Goal: Task Accomplishment & Management: Manage account settings

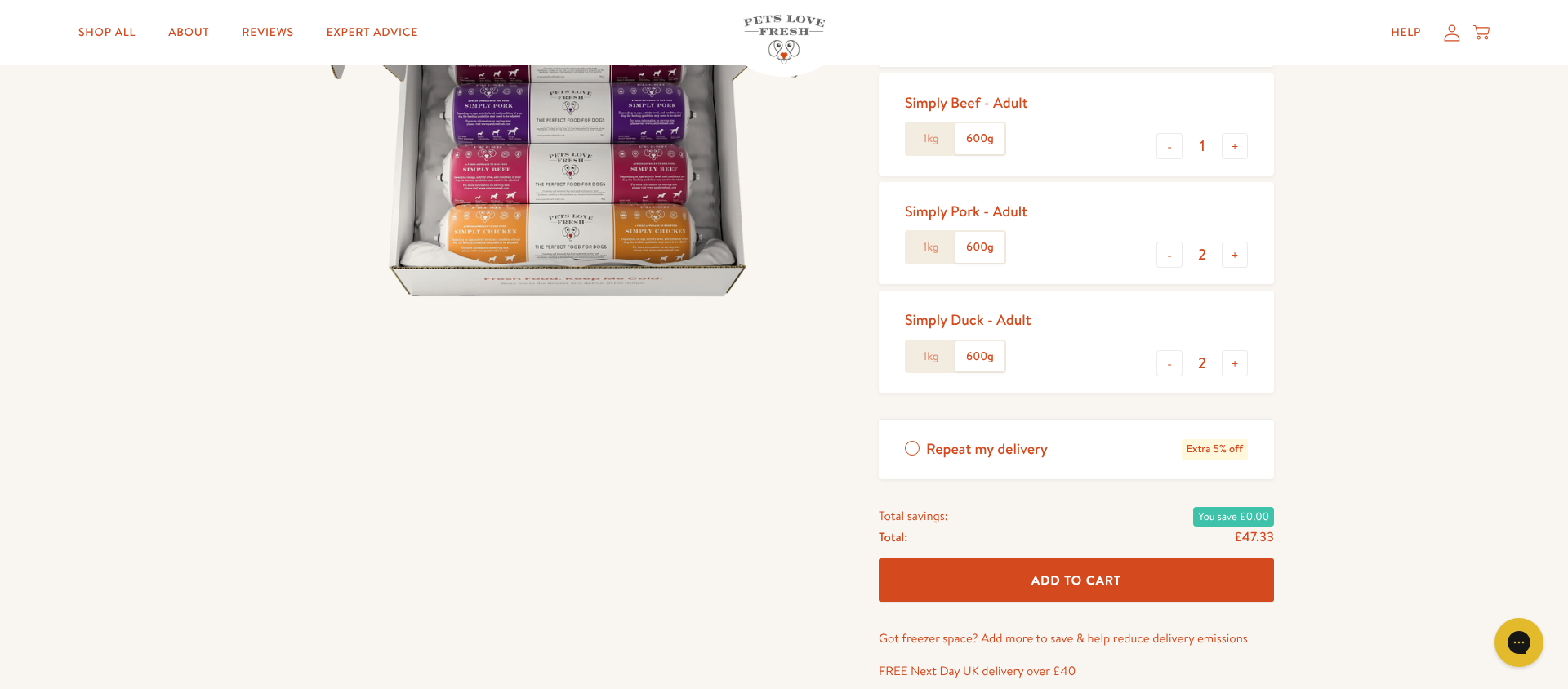
scroll to position [320, 0]
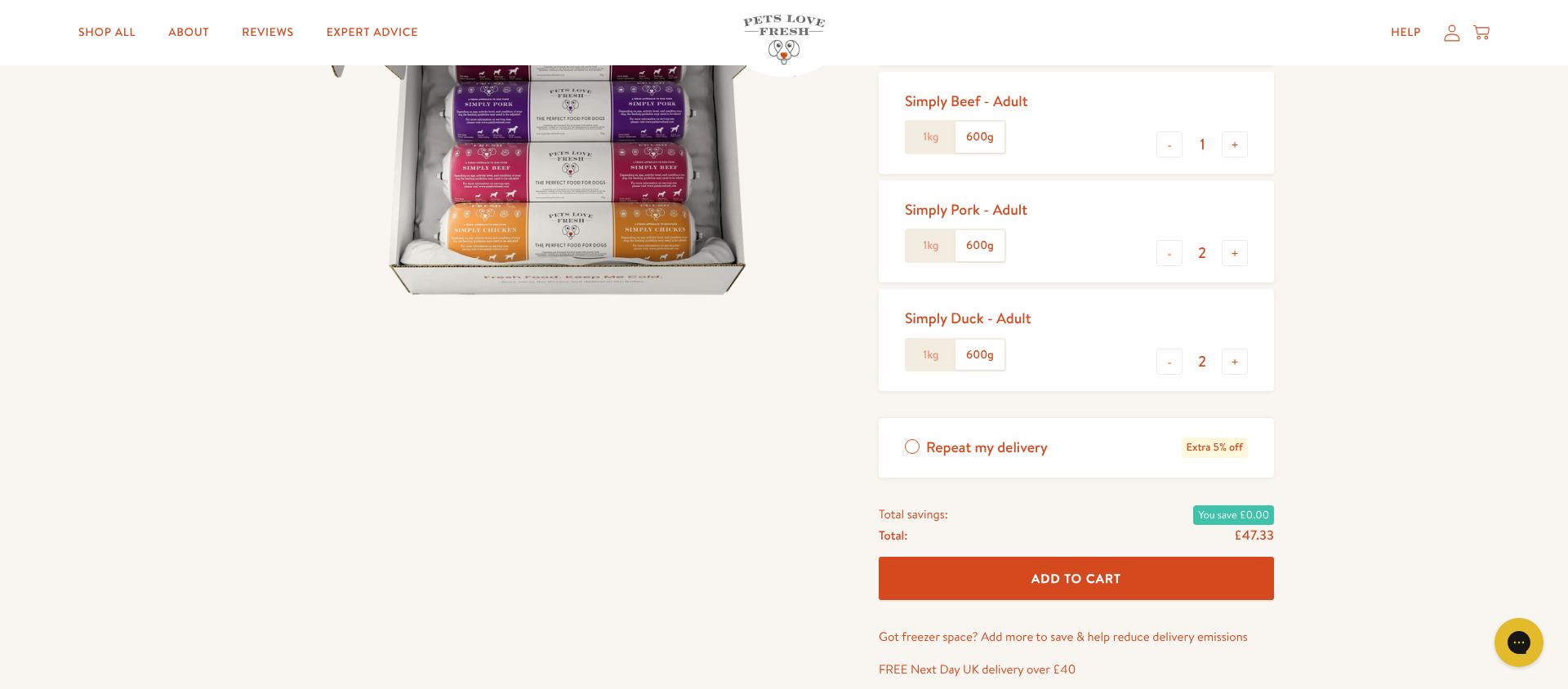
click at [910, 446] on label "Repeat my delivery Extra 5% off" at bounding box center [1076, 447] width 395 height 60
click at [0, 0] on input "Repeat my delivery Extra 5% off" at bounding box center [0, 0] width 0 height 0
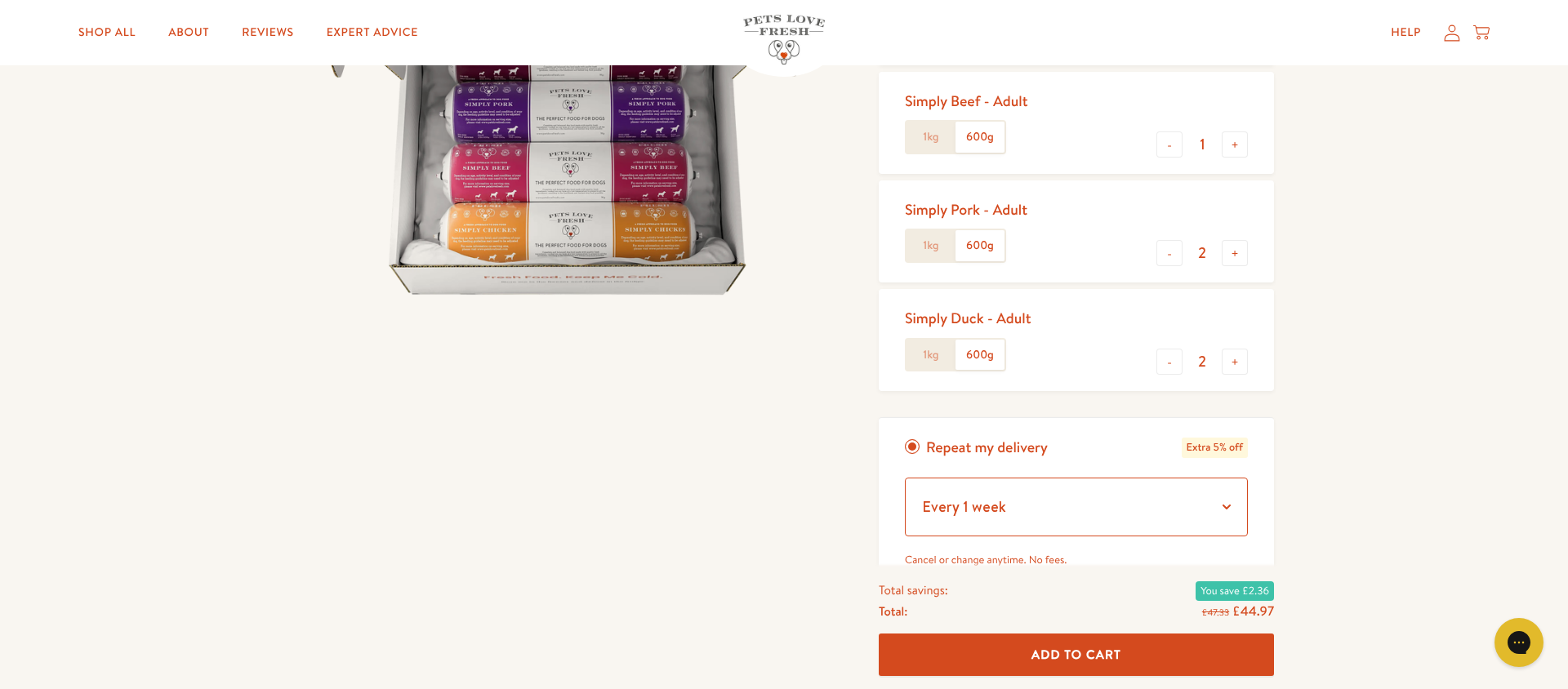
click at [1224, 510] on select "Every 1 week Every 2 weeks Every 3 weeks Every 5 weeks Every 7 weeks Every 11 w…" at bounding box center [1076, 506] width 343 height 59
select select "Every 2 weeks"
click at [905, 477] on select "Every 1 week Every 2 weeks Every 3 weeks Every 5 weeks Every 7 weeks Every 11 w…" at bounding box center [1076, 506] width 343 height 59
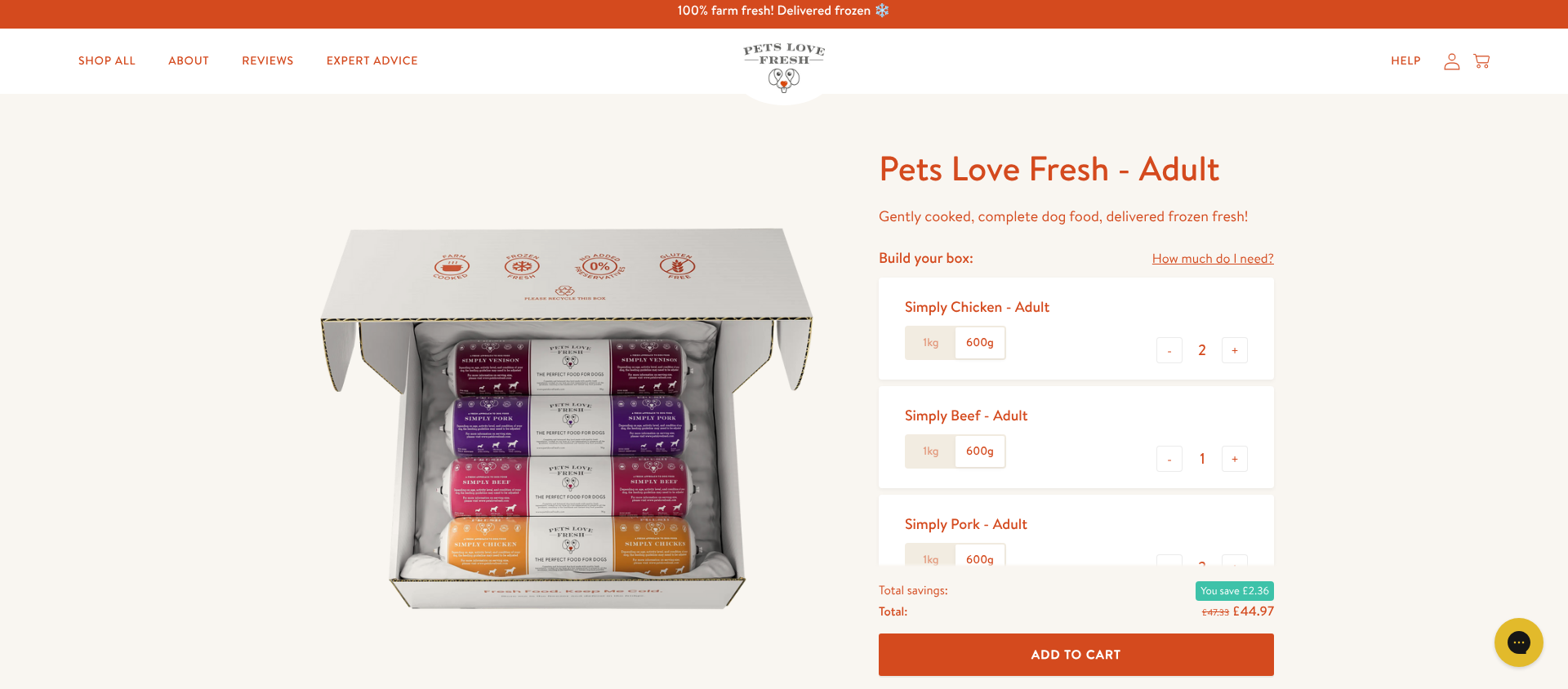
scroll to position [0, 0]
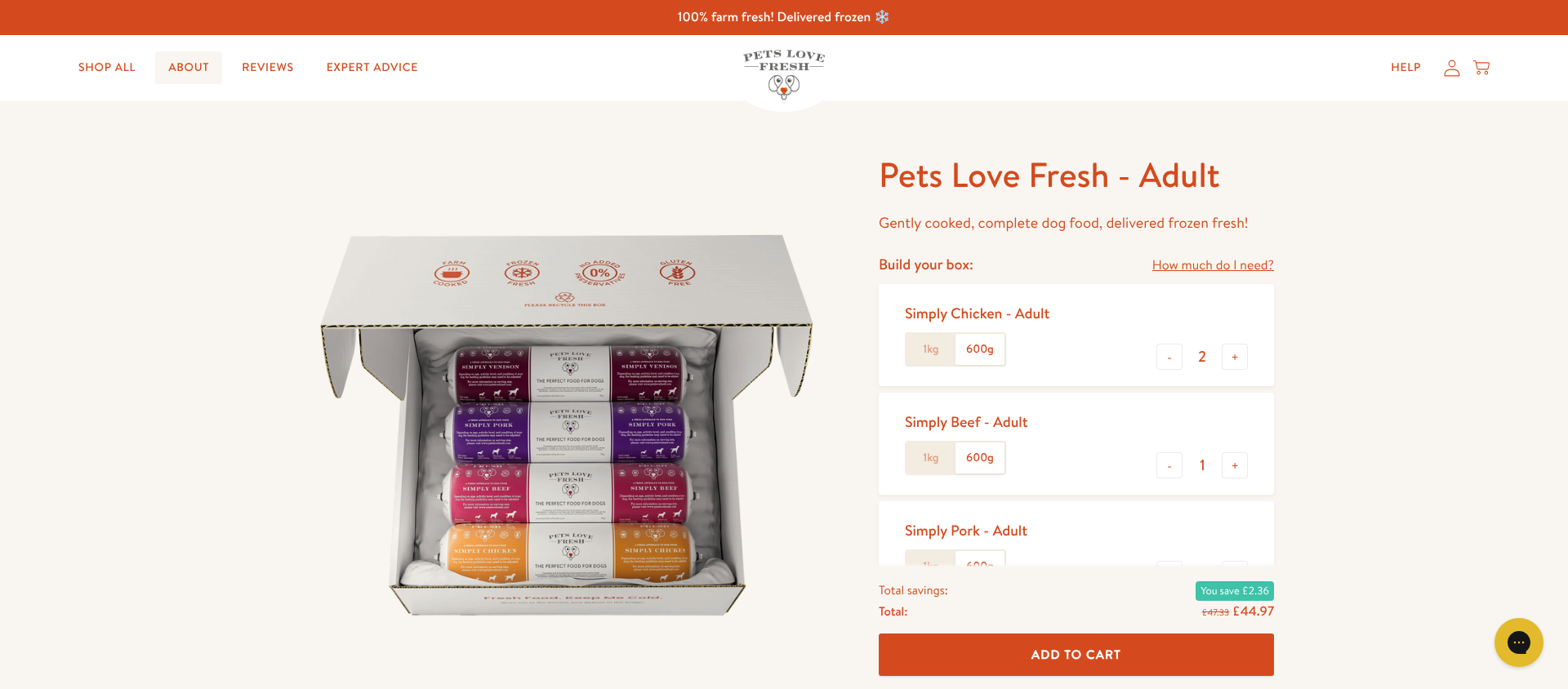
click at [200, 68] on link "About" at bounding box center [189, 67] width 67 height 32
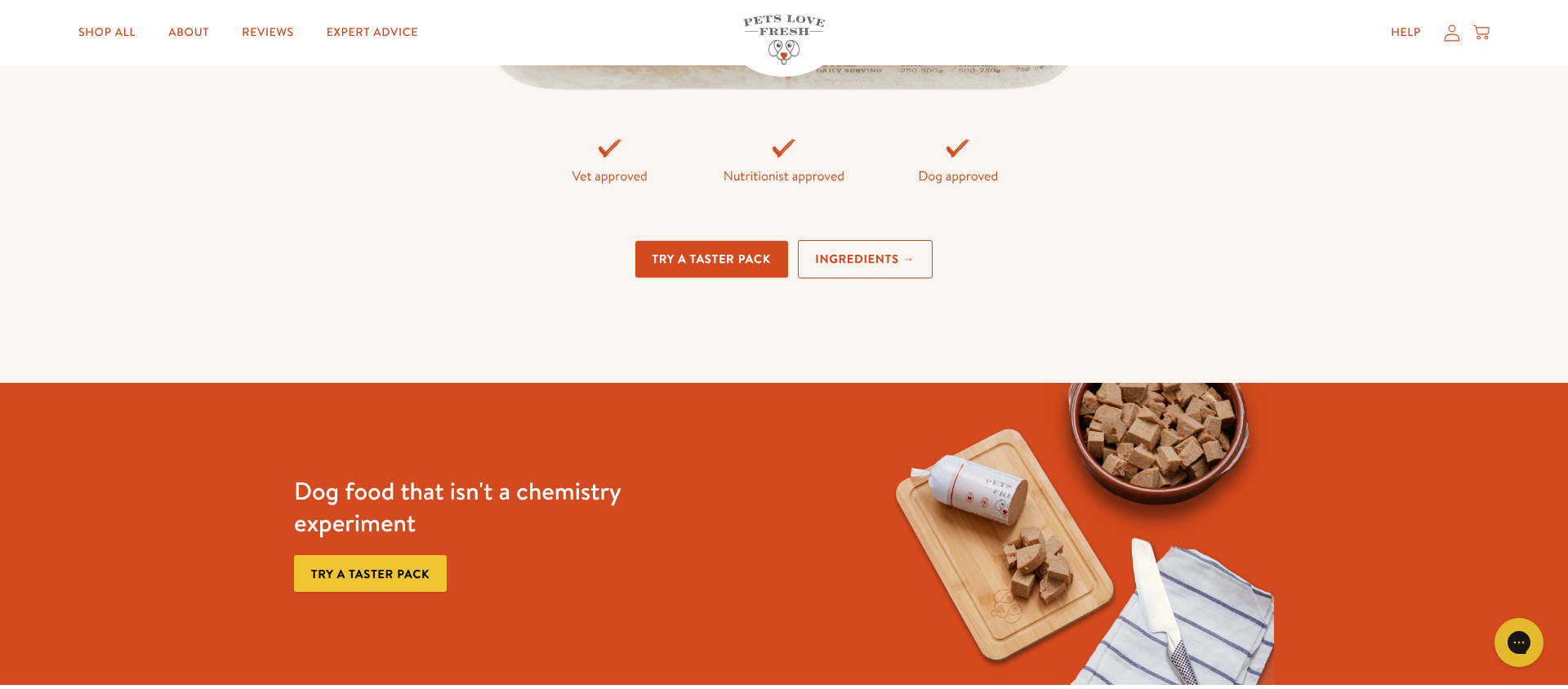
scroll to position [3834, 0]
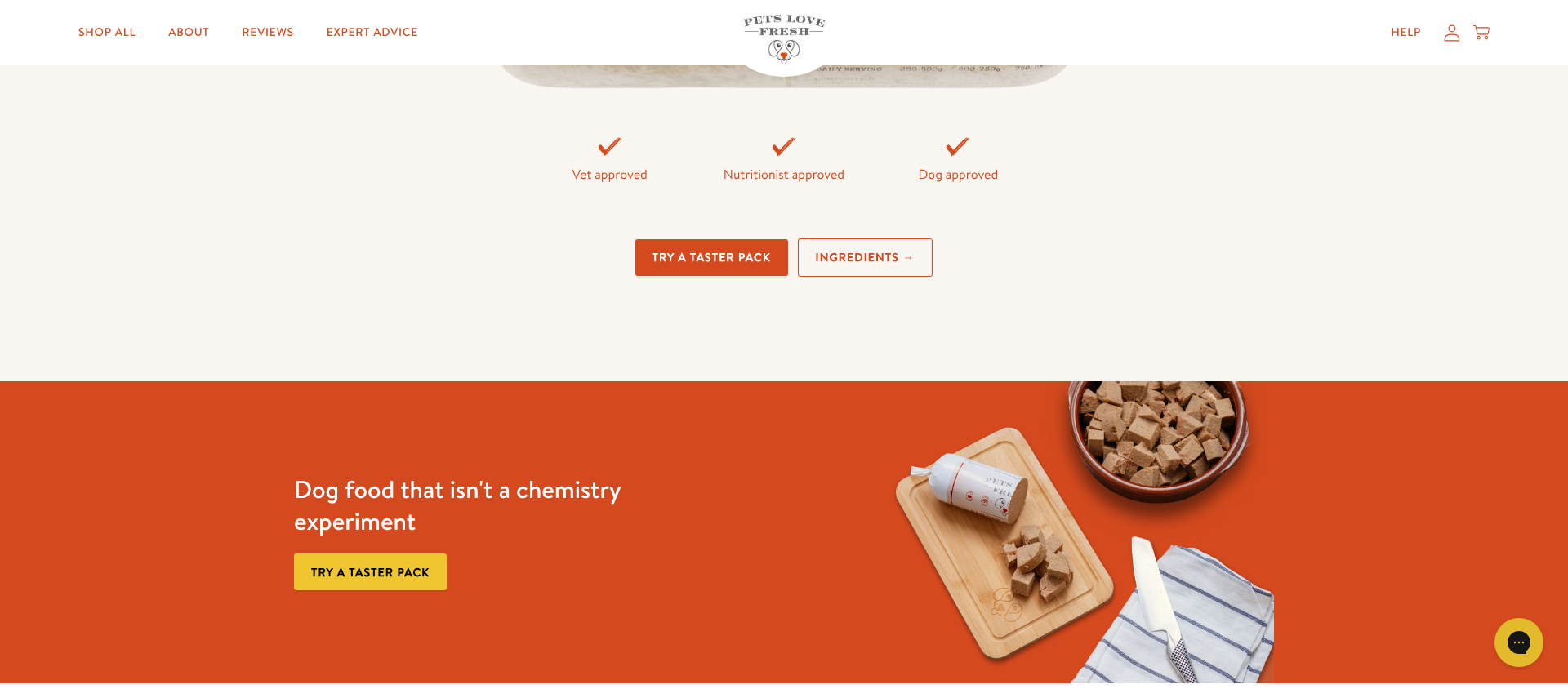
click at [892, 257] on link "Ingredients →" at bounding box center [865, 257] width 135 height 38
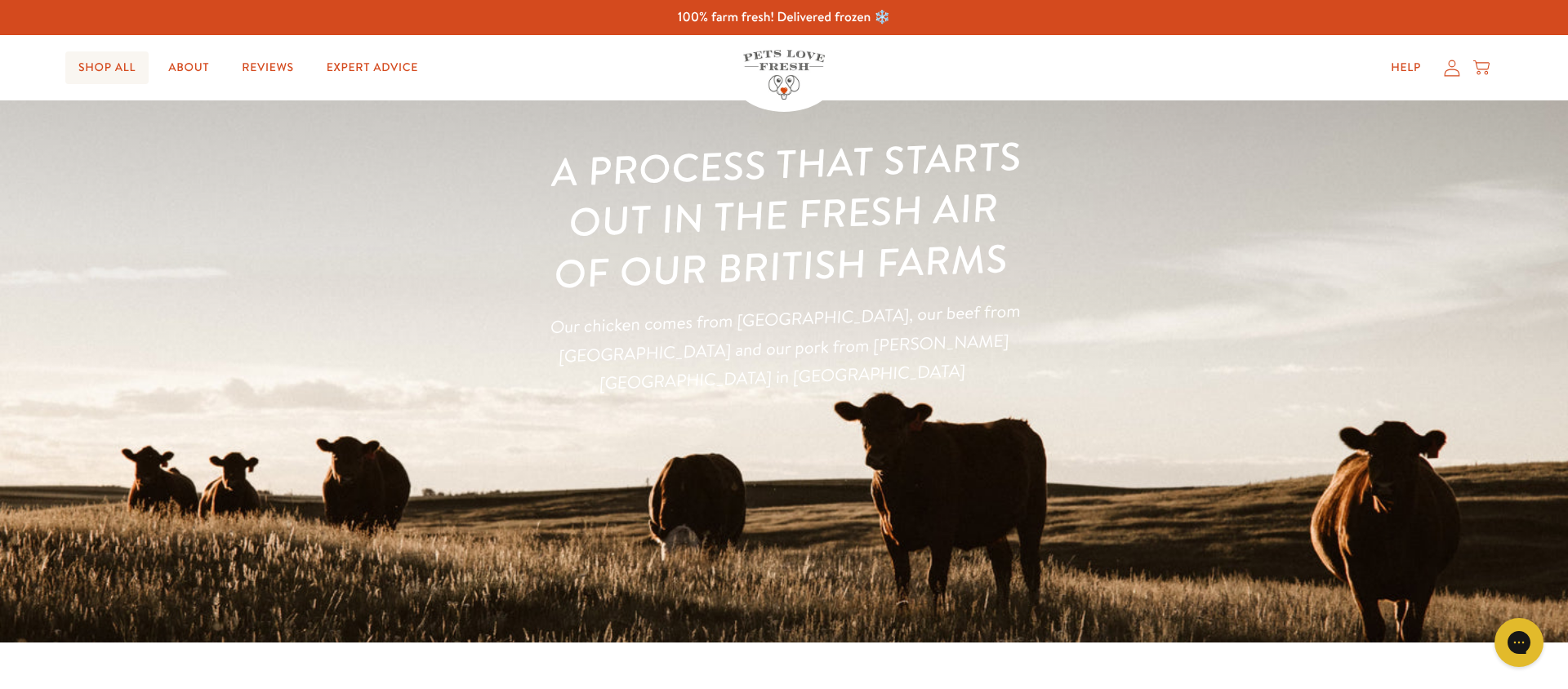
click at [117, 69] on link "Shop All" at bounding box center [107, 67] width 83 height 32
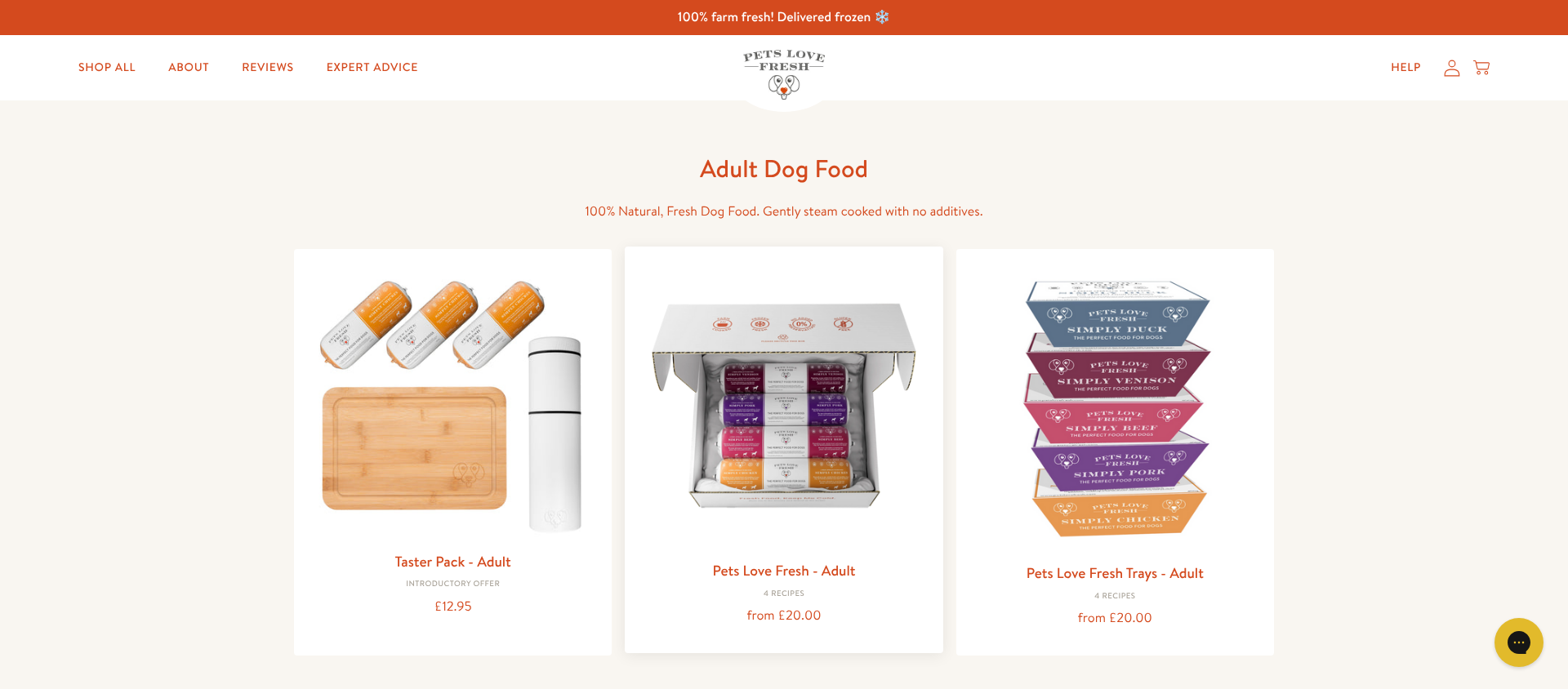
click at [811, 403] on img at bounding box center [783, 405] width 292 height 291
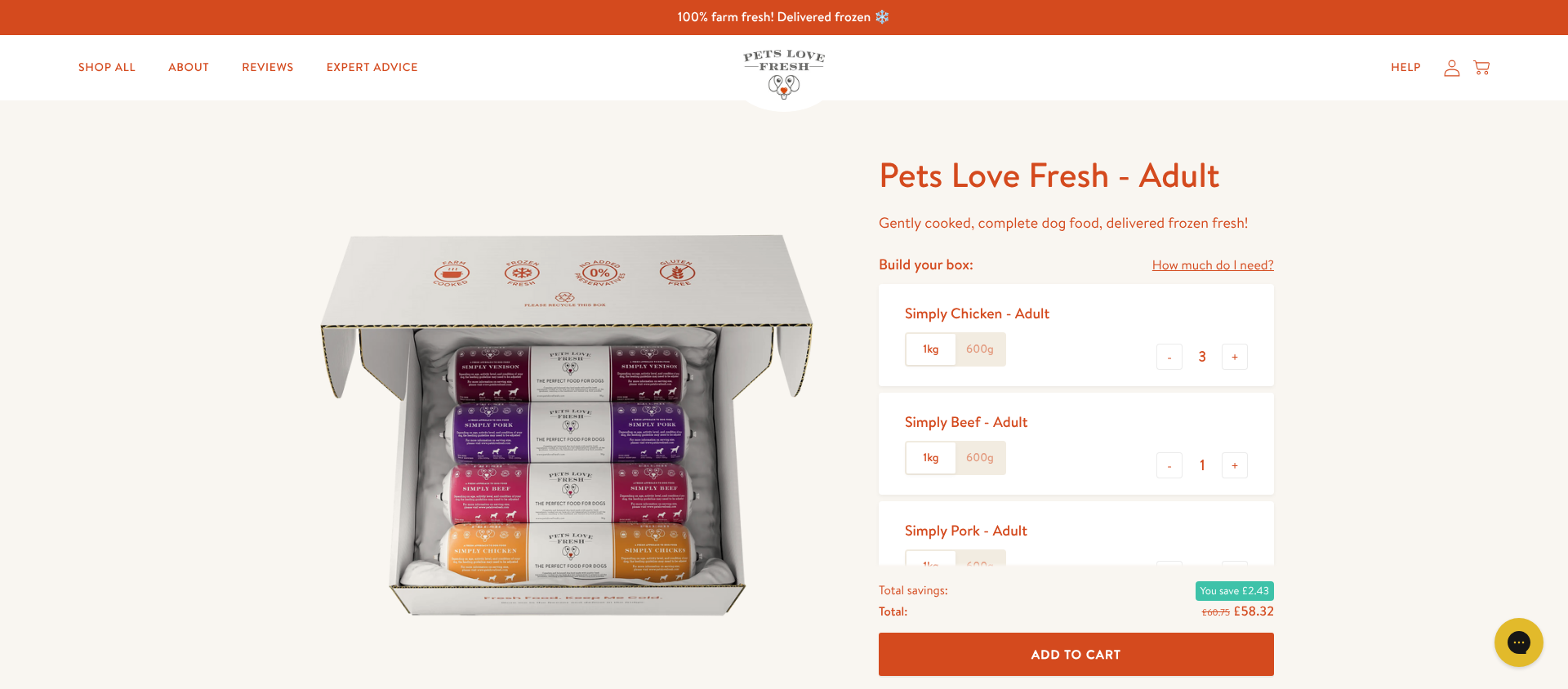
click at [998, 358] on label "600g" at bounding box center [980, 349] width 49 height 31
click at [0, 0] on input "600g" at bounding box center [0, 0] width 0 height 0
click at [1171, 364] on button "-" at bounding box center [1169, 356] width 26 height 26
type input "2"
click at [982, 463] on label "600g" at bounding box center [980, 457] width 49 height 31
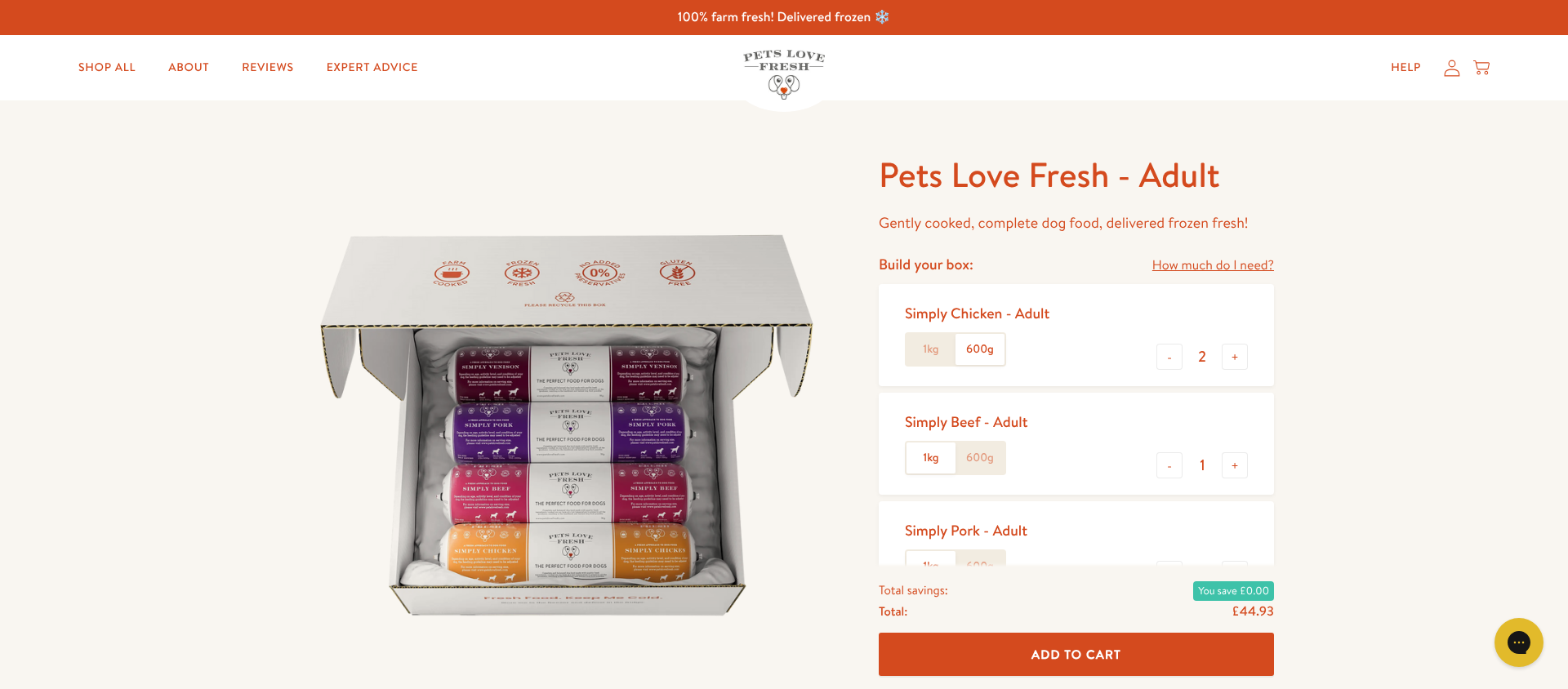
click at [0, 0] on input "600g" at bounding box center [0, 0] width 0 height 0
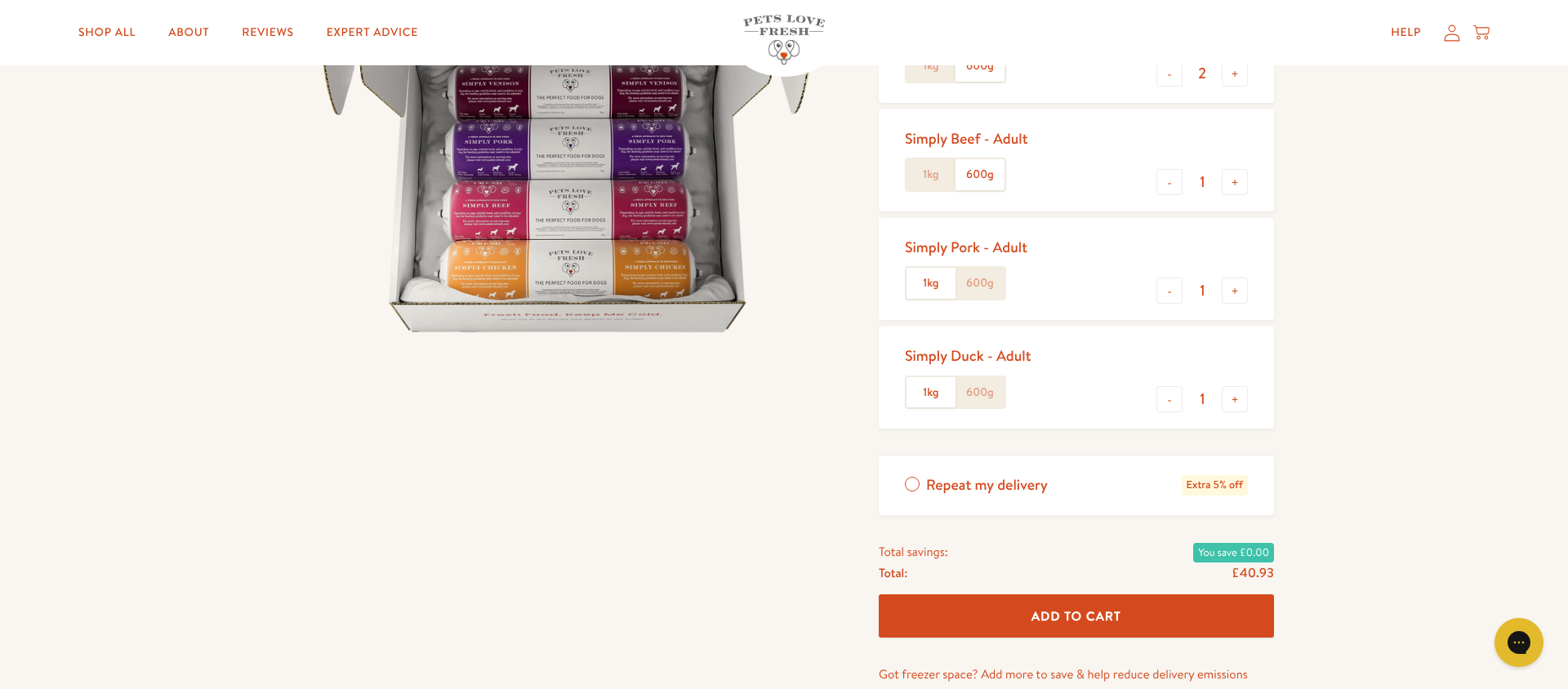
scroll to position [312, 0]
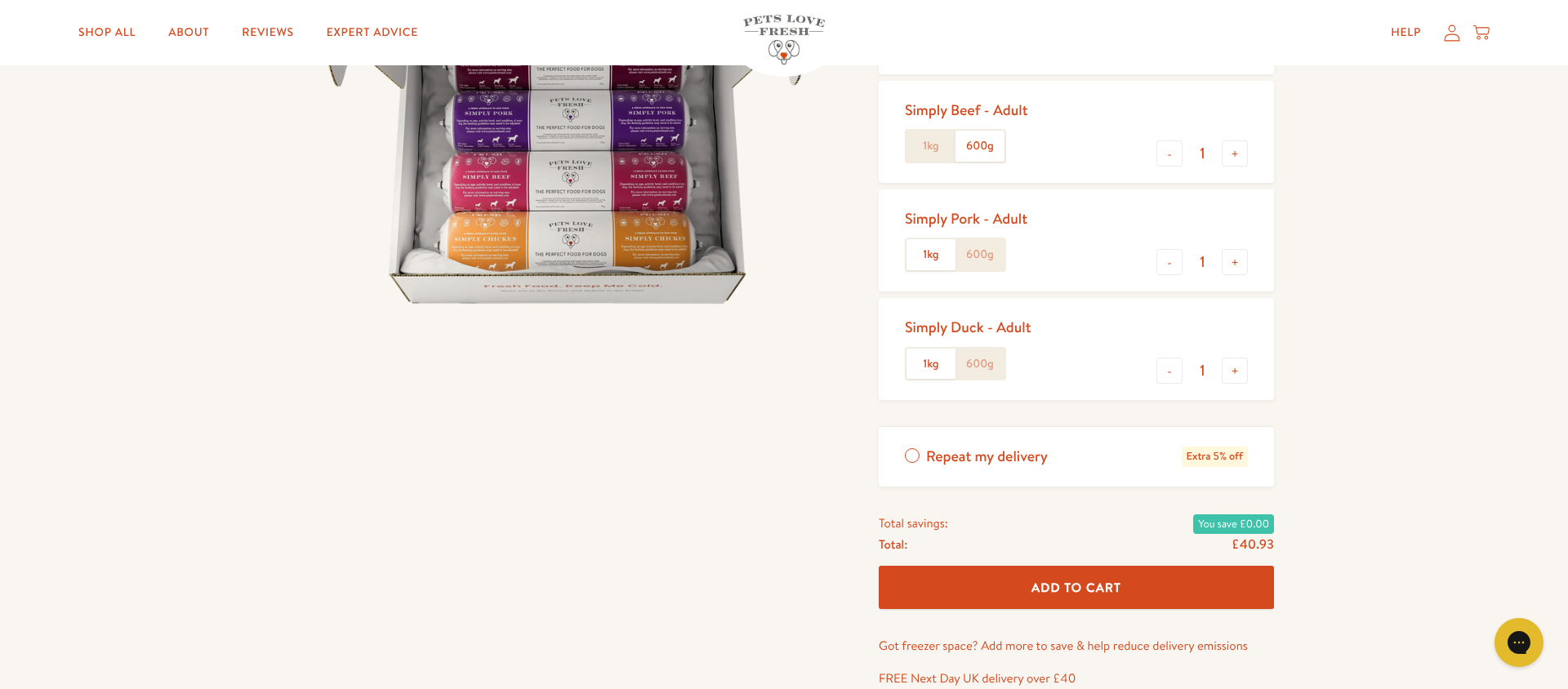
click at [967, 267] on label "600g" at bounding box center [980, 254] width 49 height 31
click at [0, 0] on input "600g" at bounding box center [0, 0] width 0 height 0
click at [1246, 267] on button "+" at bounding box center [1234, 261] width 26 height 26
type input "2"
click at [975, 369] on label "600g" at bounding box center [980, 364] width 49 height 31
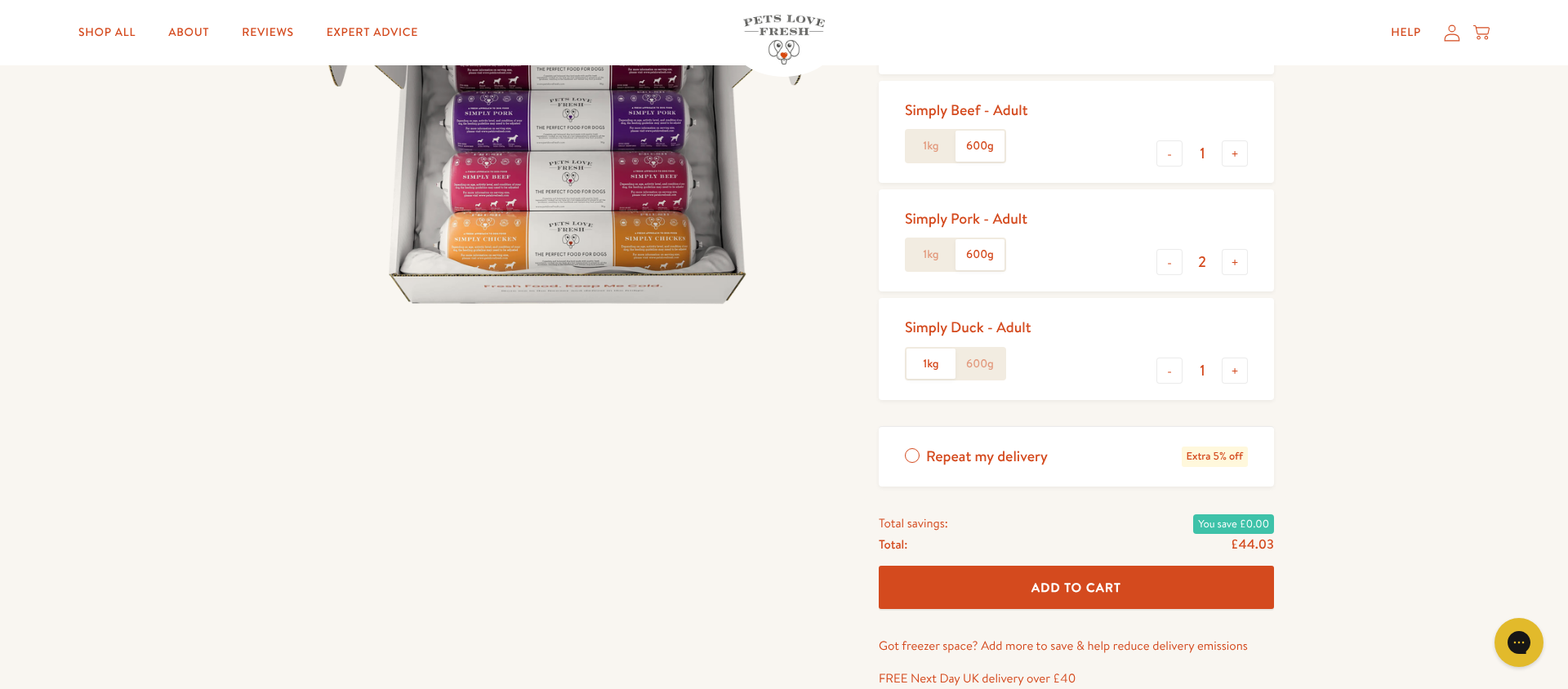
click at [0, 0] on input "600g" at bounding box center [0, 0] width 0 height 0
click at [1231, 374] on button "+" at bounding box center [1234, 370] width 26 height 26
type input "2"
click at [905, 457] on label "Repeat my delivery Extra 5% off" at bounding box center [1076, 457] width 395 height 60
click at [0, 0] on input "Repeat my delivery Extra 5% off" at bounding box center [0, 0] width 0 height 0
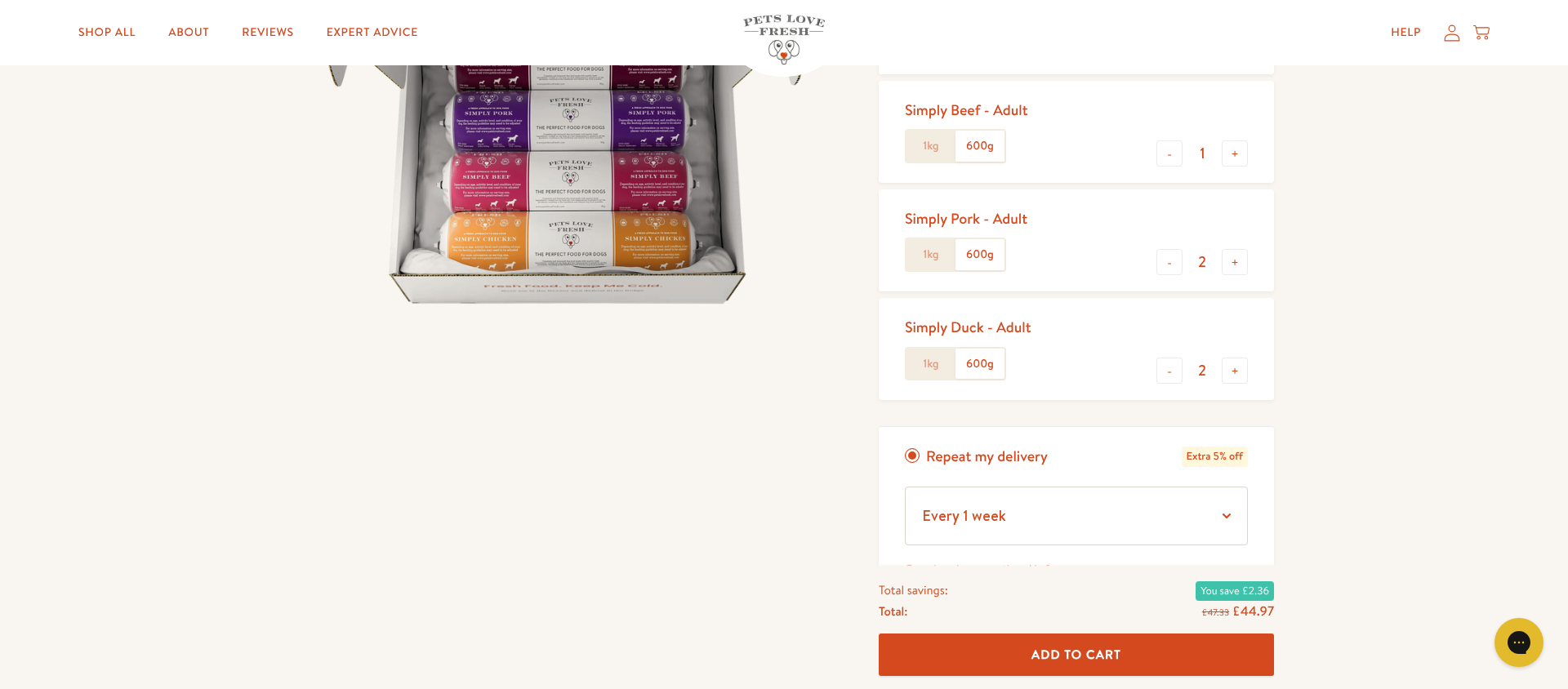
click at [1139, 664] on button "Add To Cart" at bounding box center [1076, 655] width 395 height 43
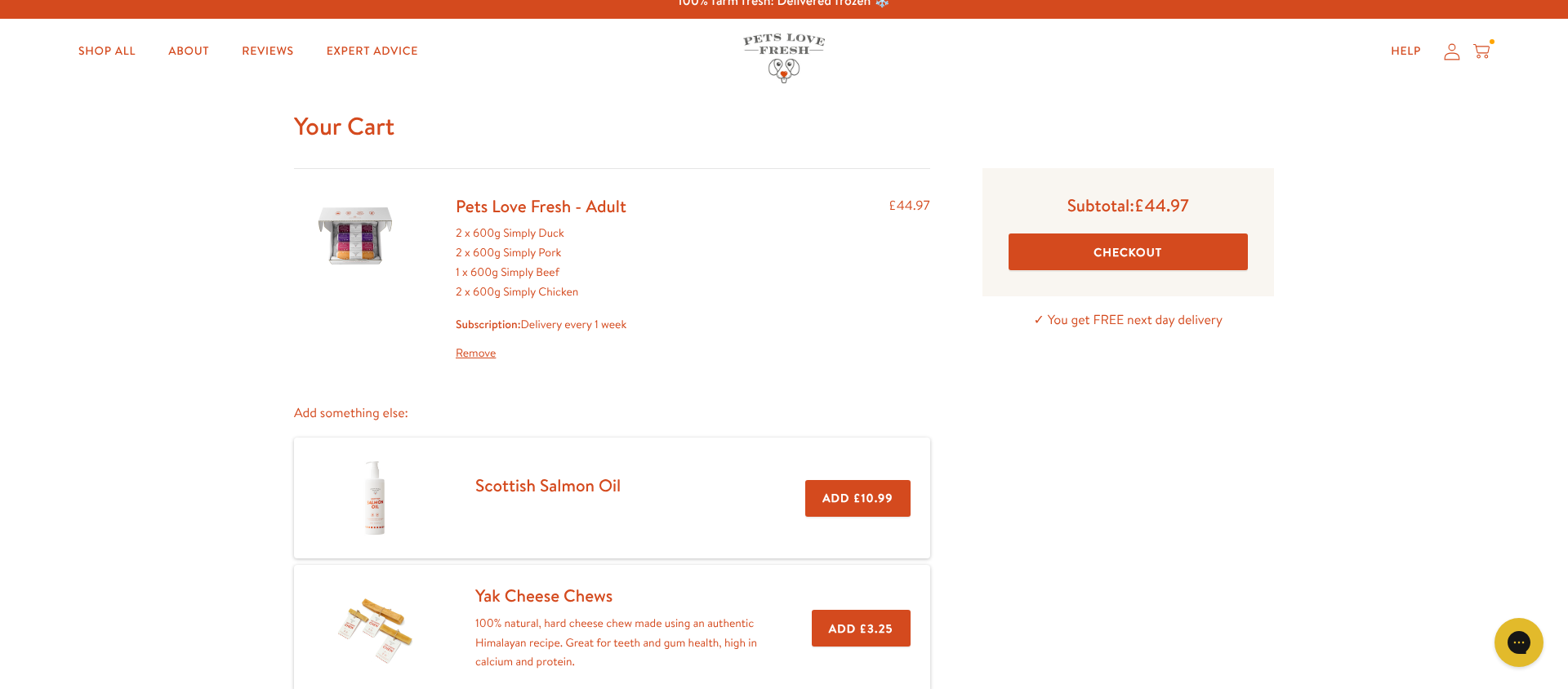
scroll to position [32, 0]
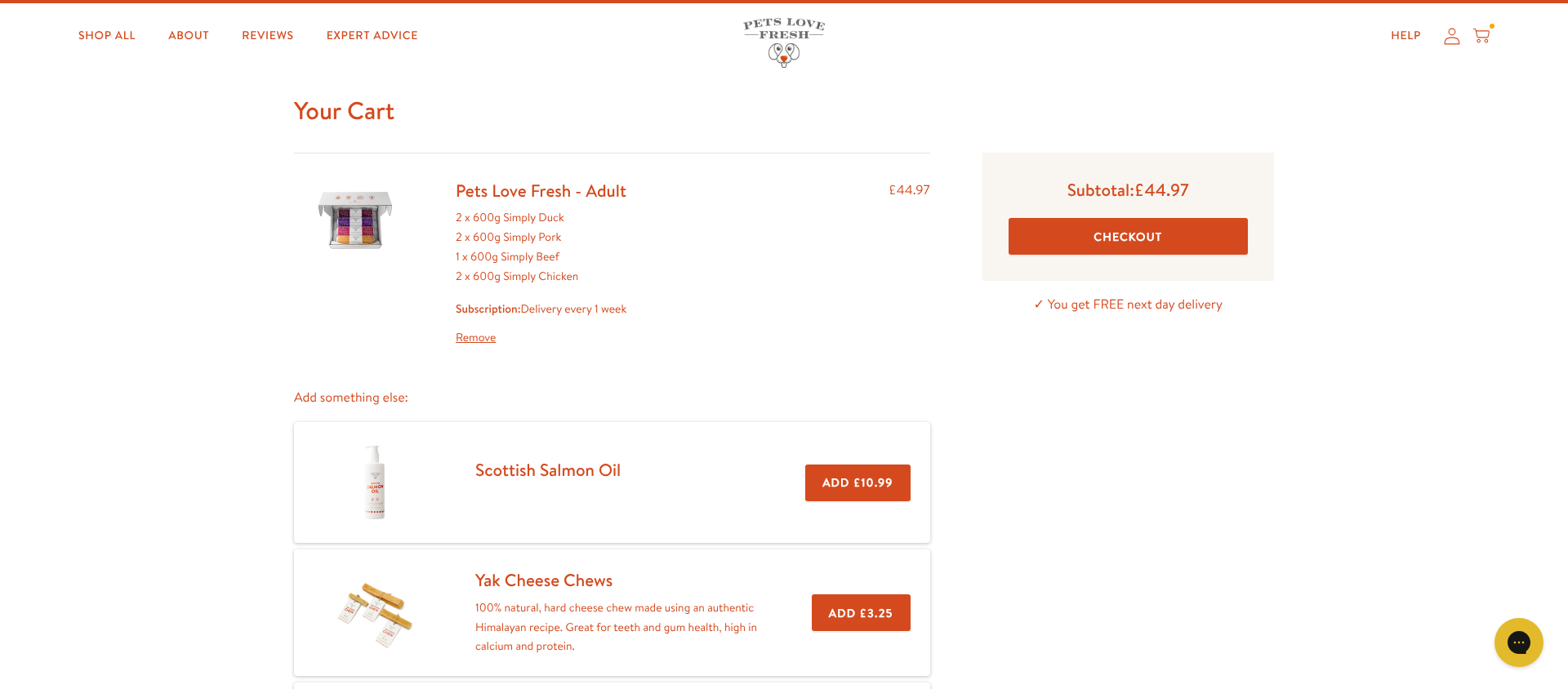
click at [1110, 226] on button "Checkout" at bounding box center [1128, 237] width 239 height 37
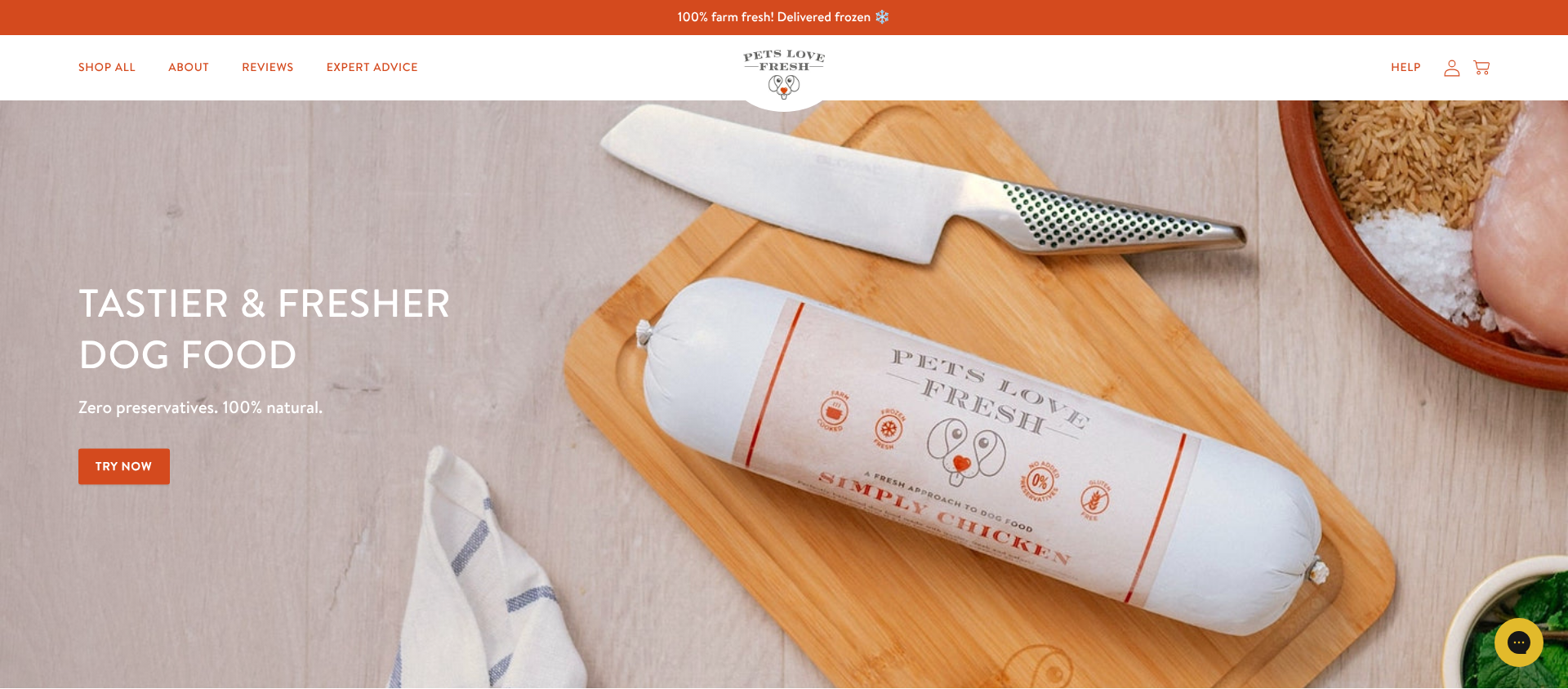
click at [1455, 68] on icon at bounding box center [1453, 68] width 17 height 17
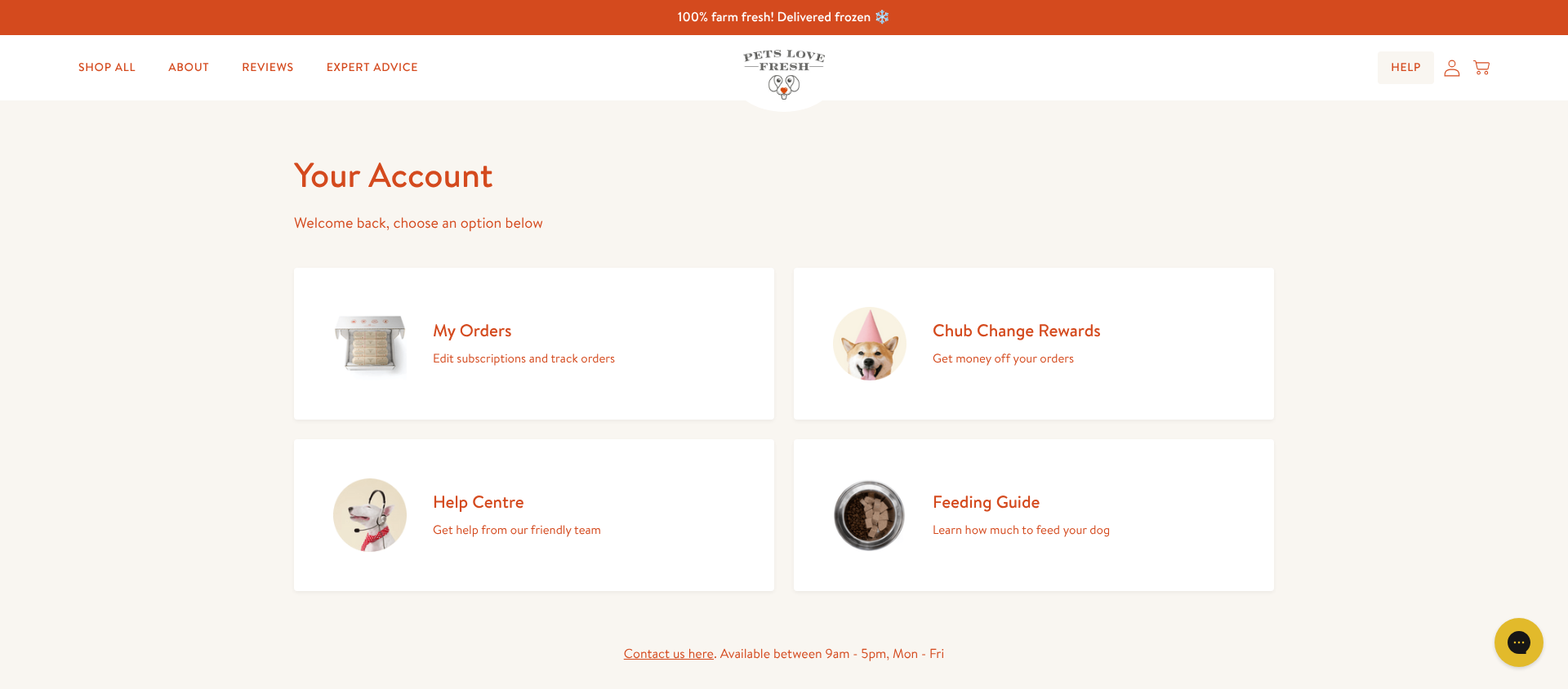
click at [1417, 60] on link "Help" at bounding box center [1406, 67] width 56 height 32
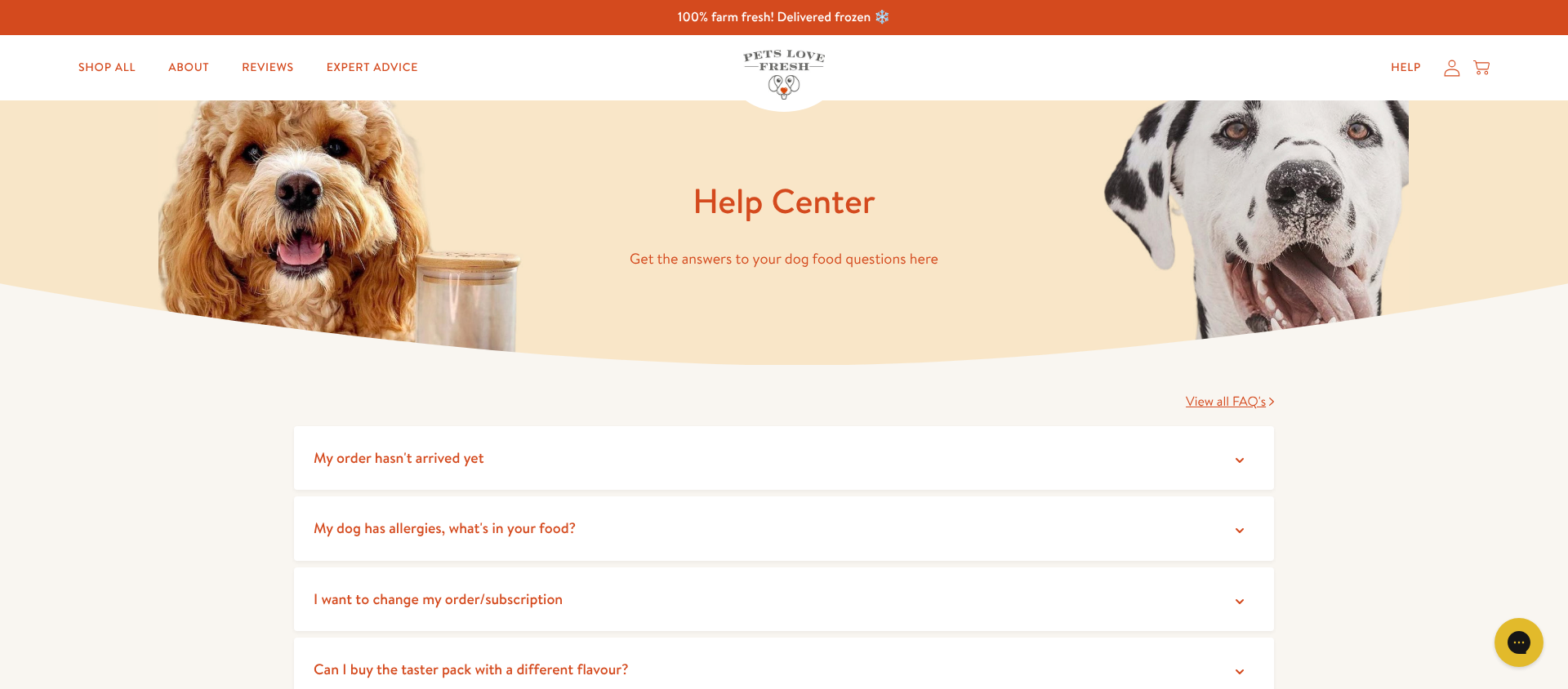
click at [1454, 67] on icon at bounding box center [1453, 68] width 17 height 17
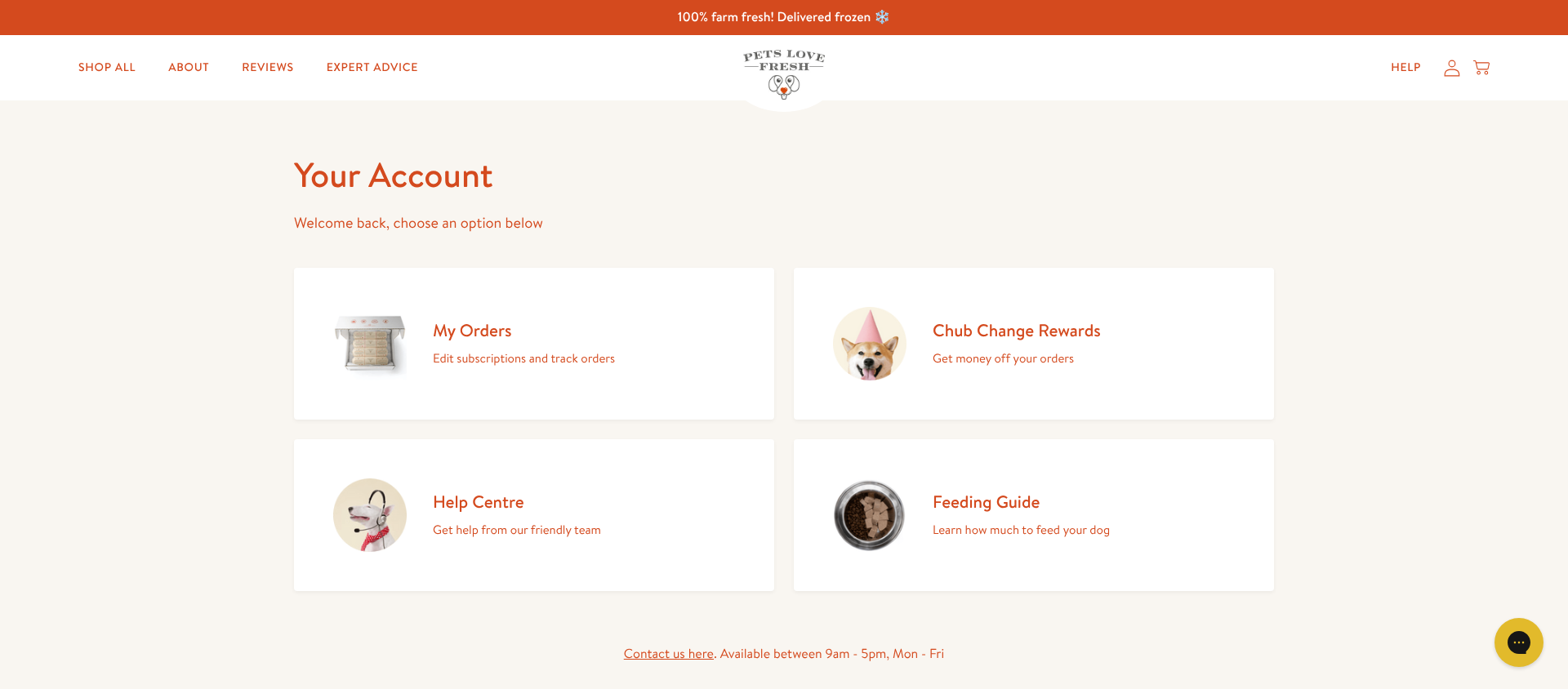
click at [490, 335] on h2 "My Orders" at bounding box center [523, 330] width 182 height 22
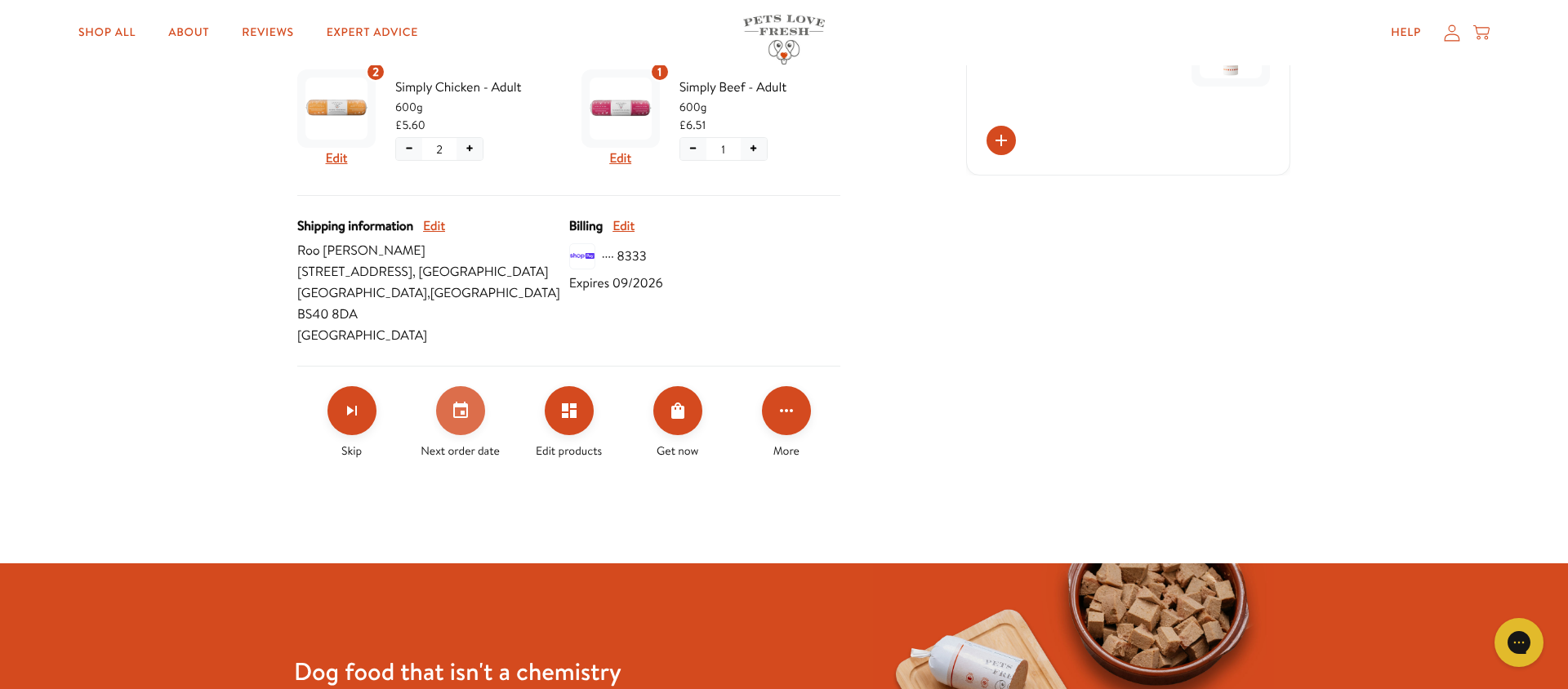
scroll to position [662, 0]
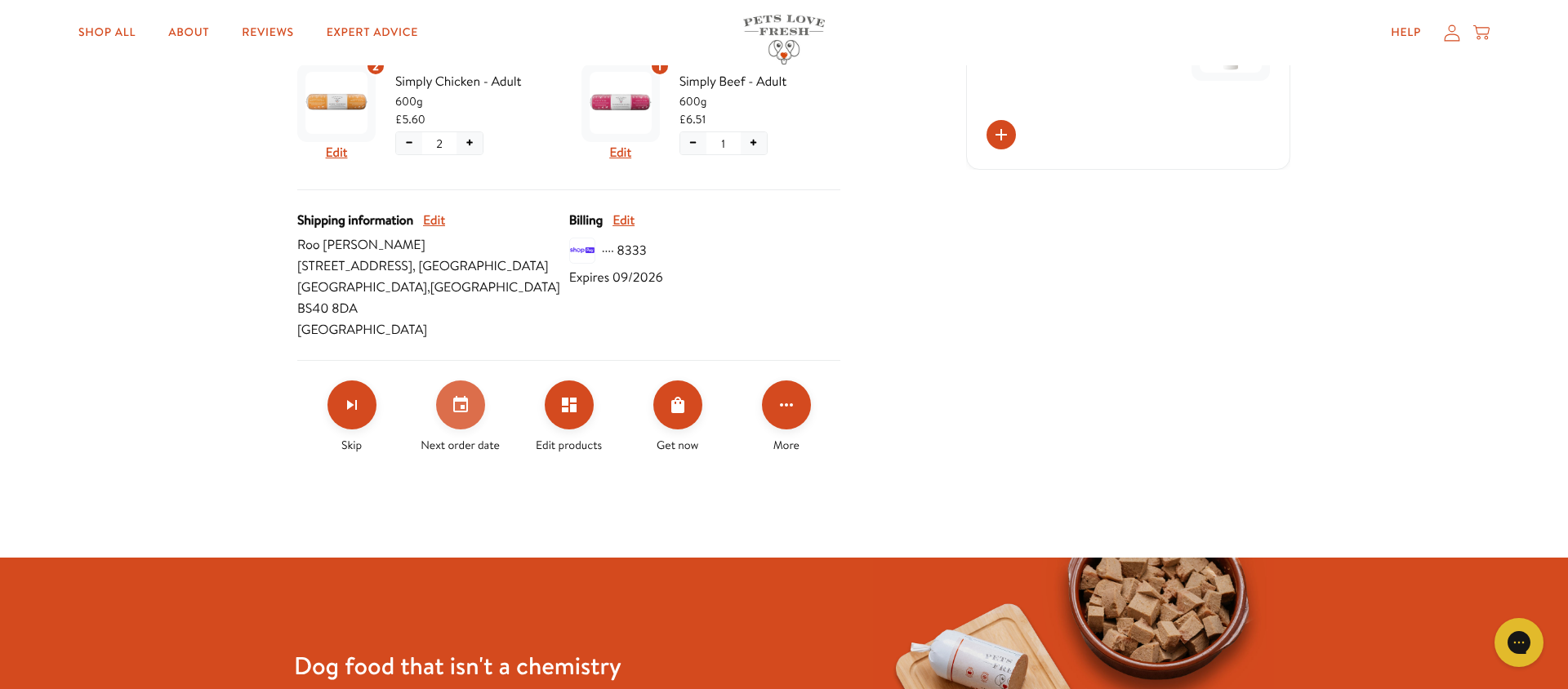
click at [460, 395] on icon "Set your next order date" at bounding box center [461, 405] width 20 height 20
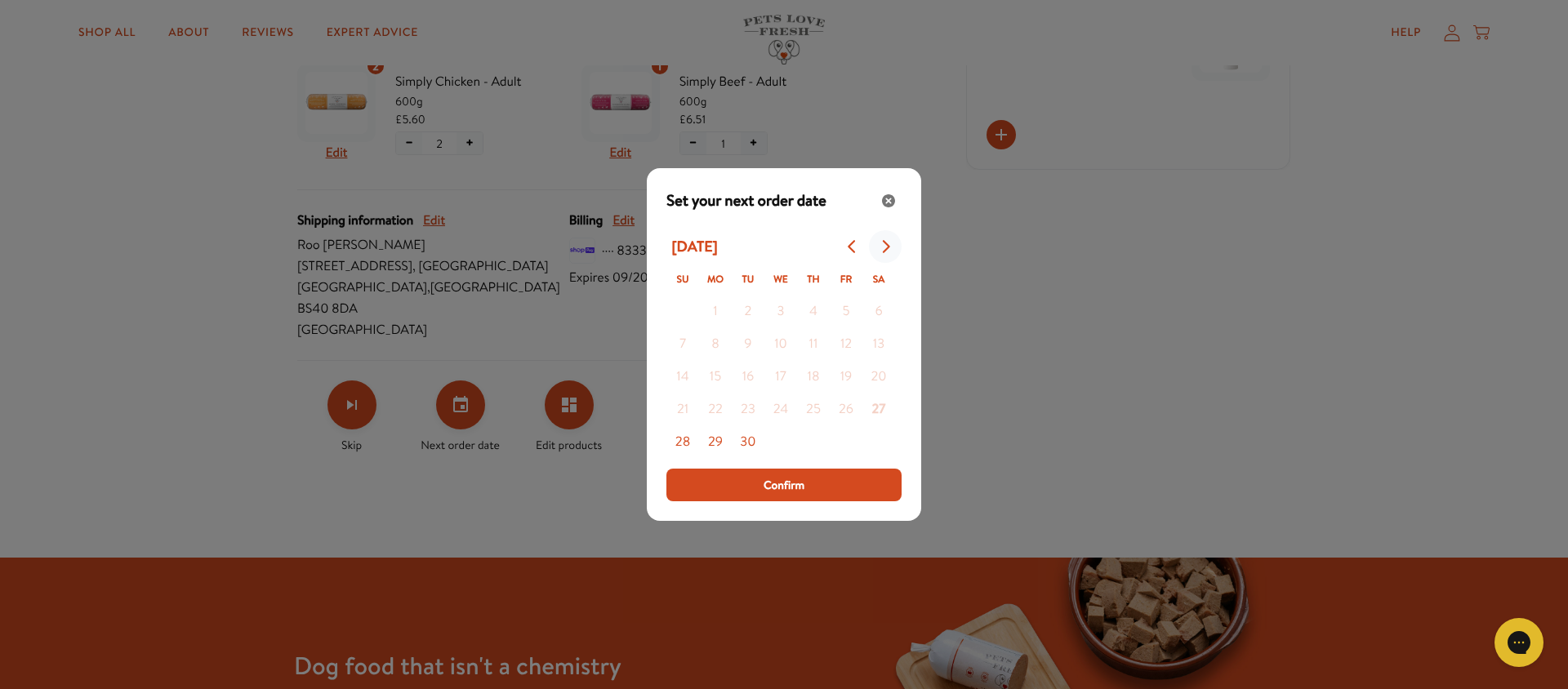
click at [886, 246] on icon "Go to next month" at bounding box center [885, 247] width 13 height 13
click at [878, 340] on button "11" at bounding box center [878, 344] width 32 height 32
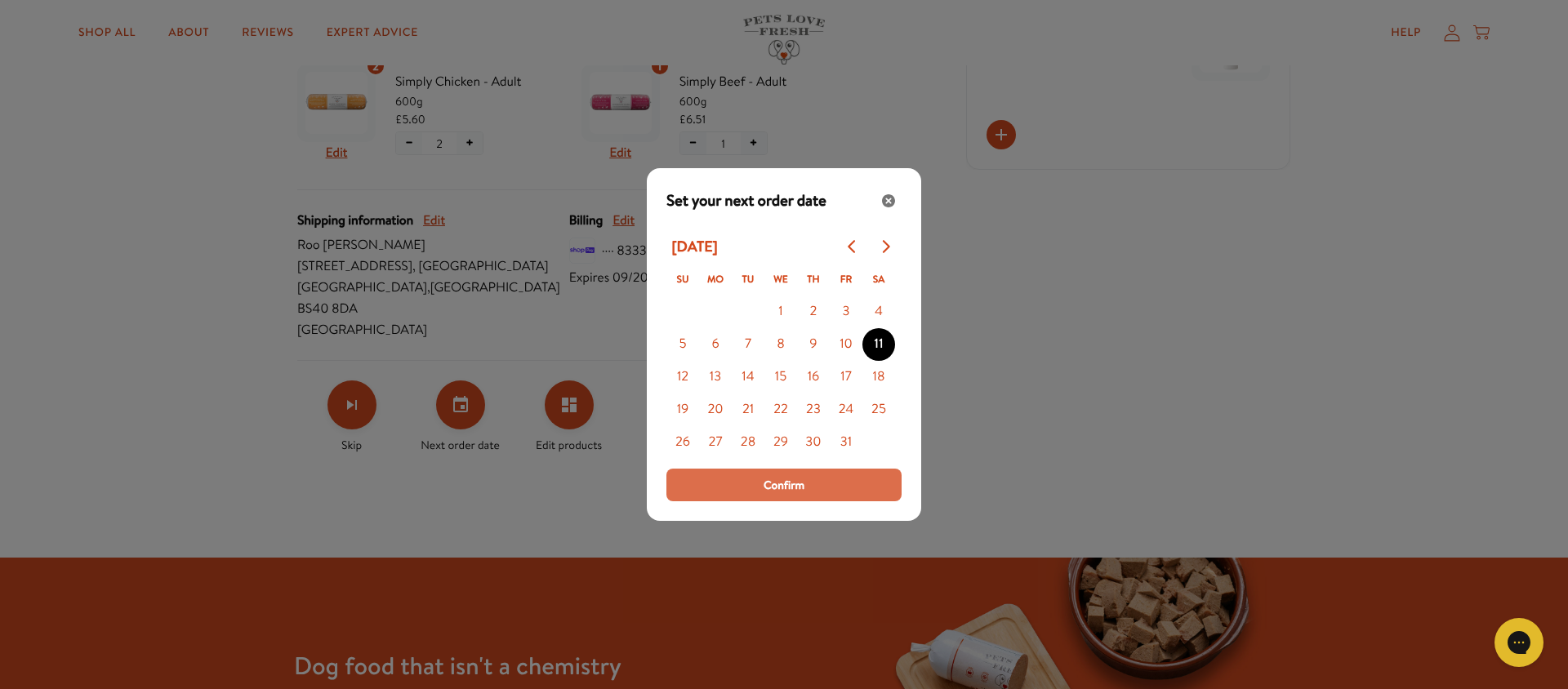
click at [797, 481] on span "Confirm" at bounding box center [783, 485] width 41 height 18
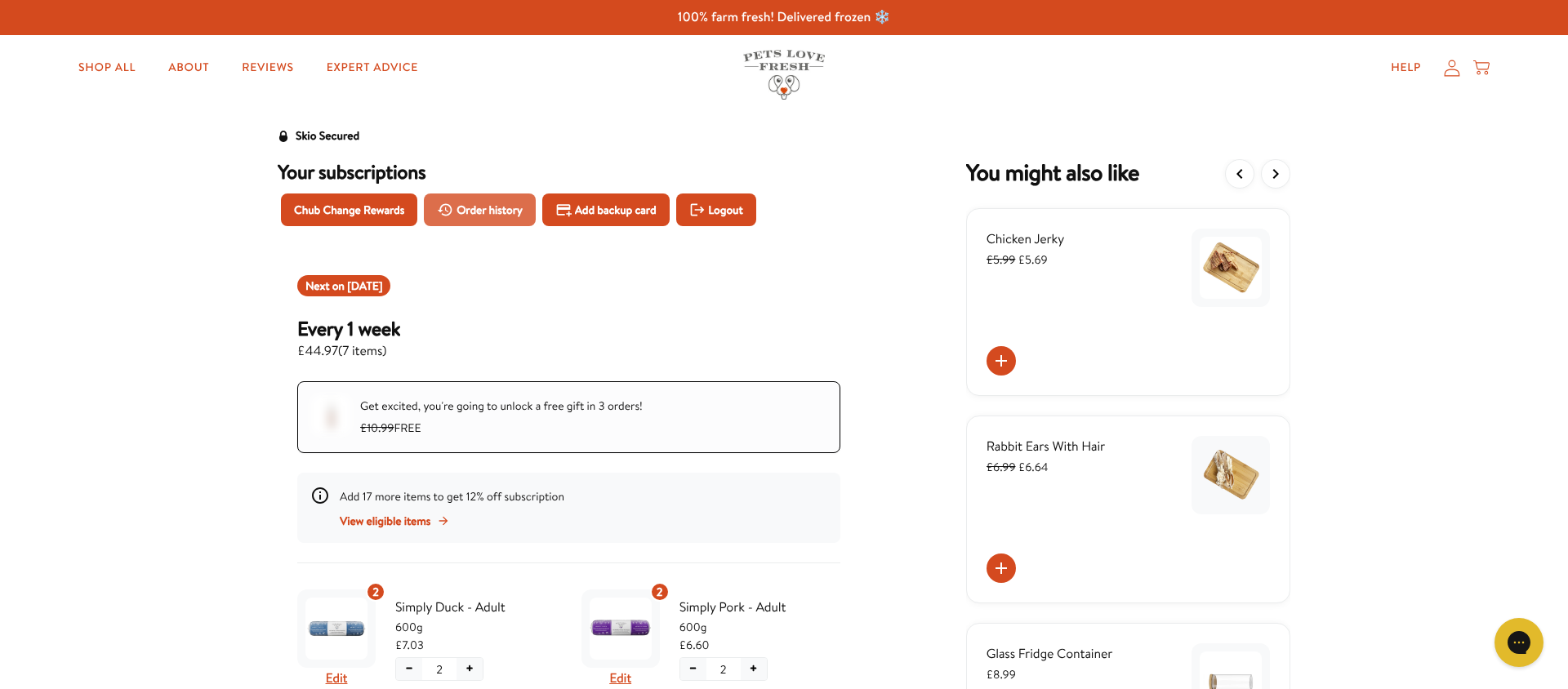
scroll to position [1, 0]
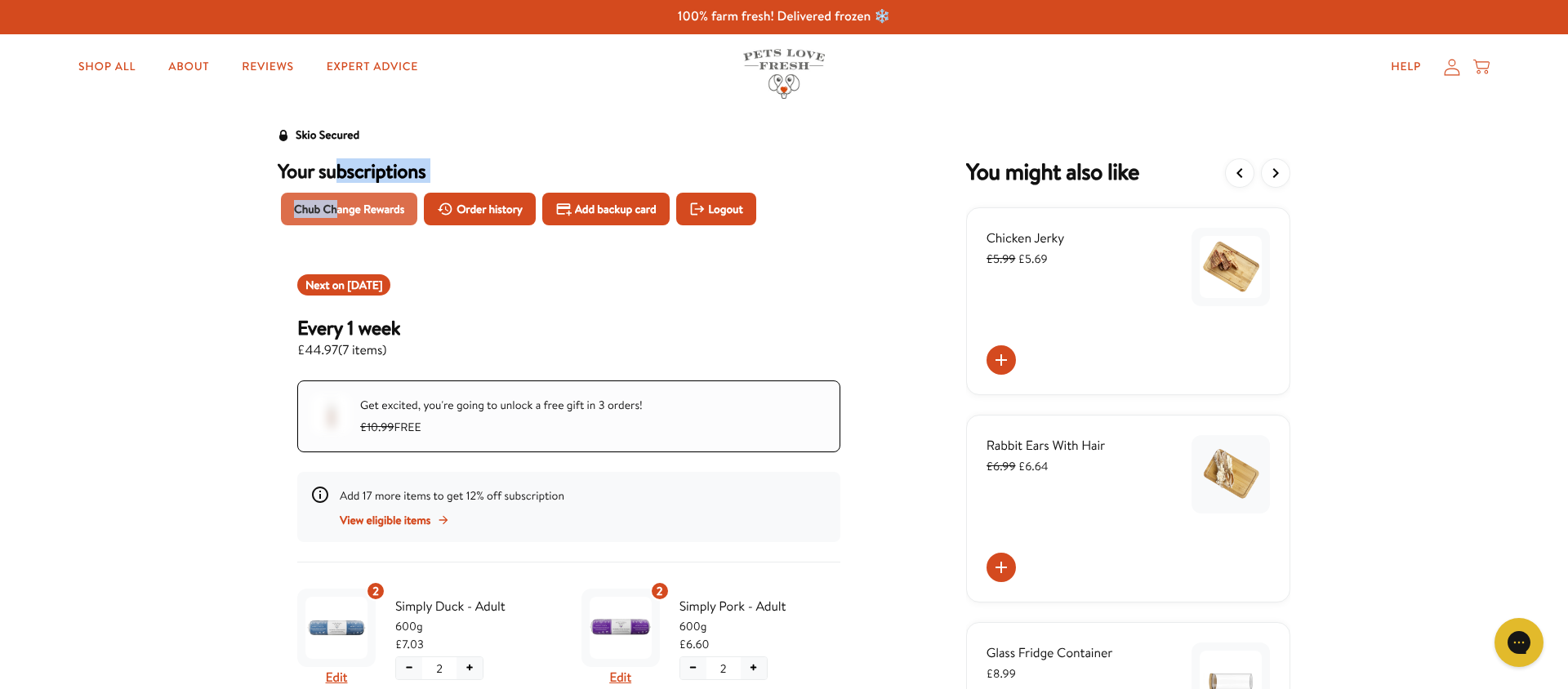
drag, startPoint x: 338, startPoint y: 174, endPoint x: 339, endPoint y: 203, distance: 29.0
click at [339, 203] on div "Your subscriptions Chub Change Rewards Order history Add backup card Logout" at bounding box center [568, 193] width 582 height 83
click at [485, 211] on span "Order history" at bounding box center [490, 209] width 66 height 18
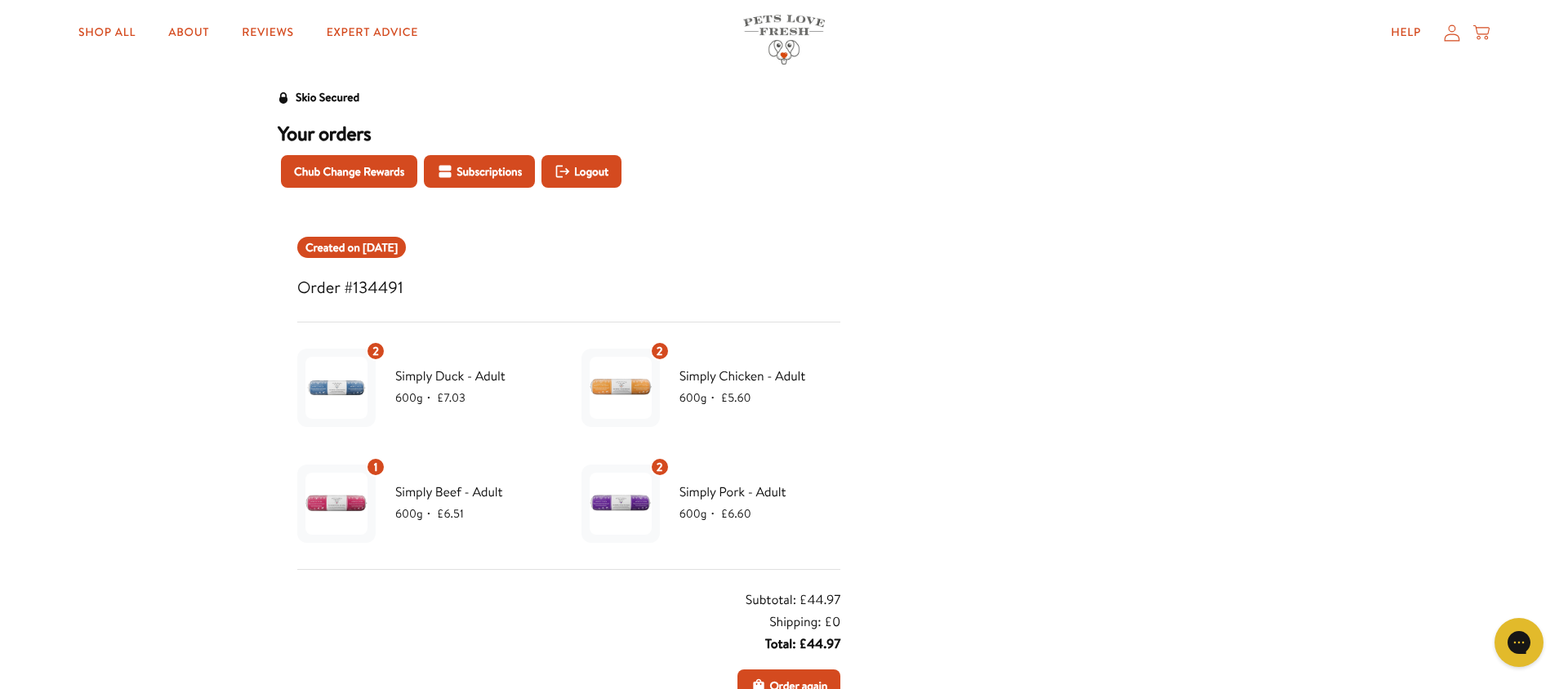
scroll to position [51, 0]
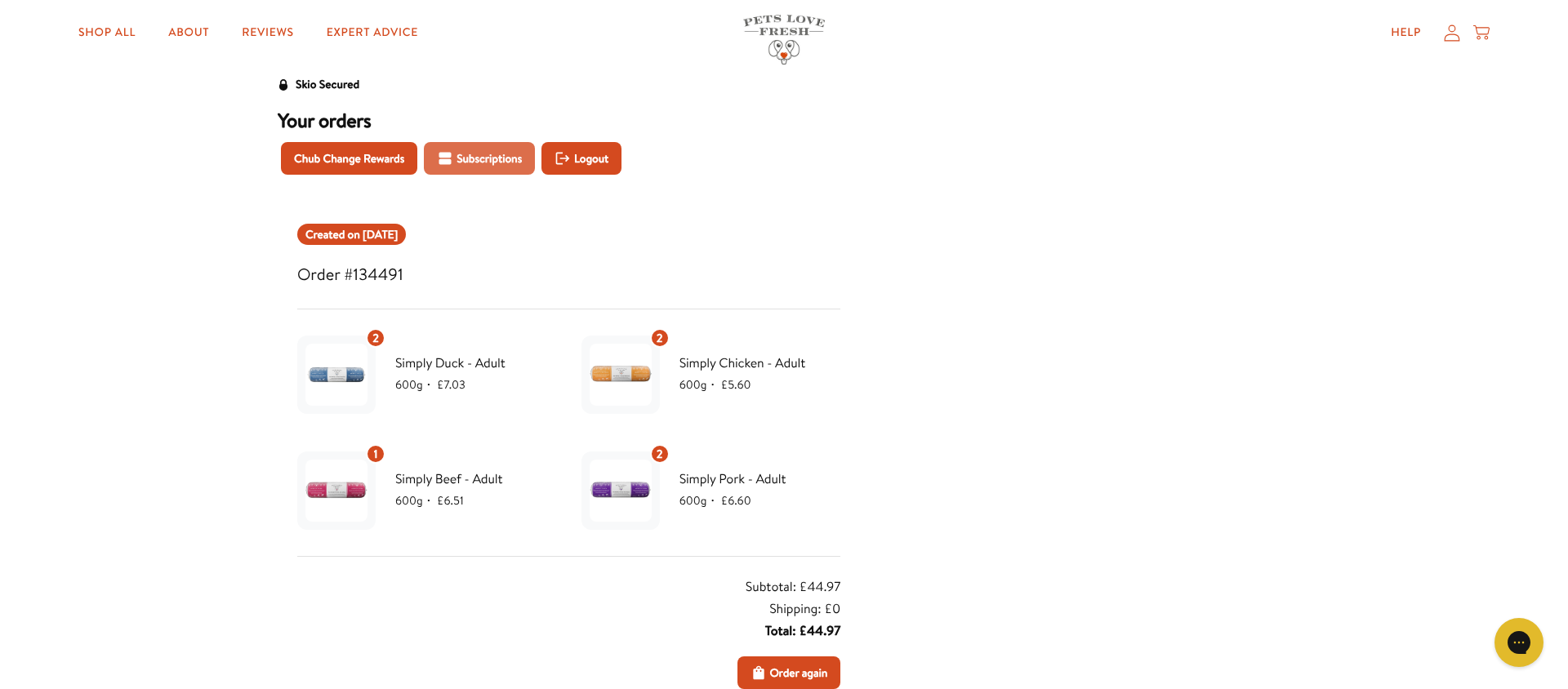
click at [468, 159] on span "Subscriptions" at bounding box center [489, 159] width 66 height 18
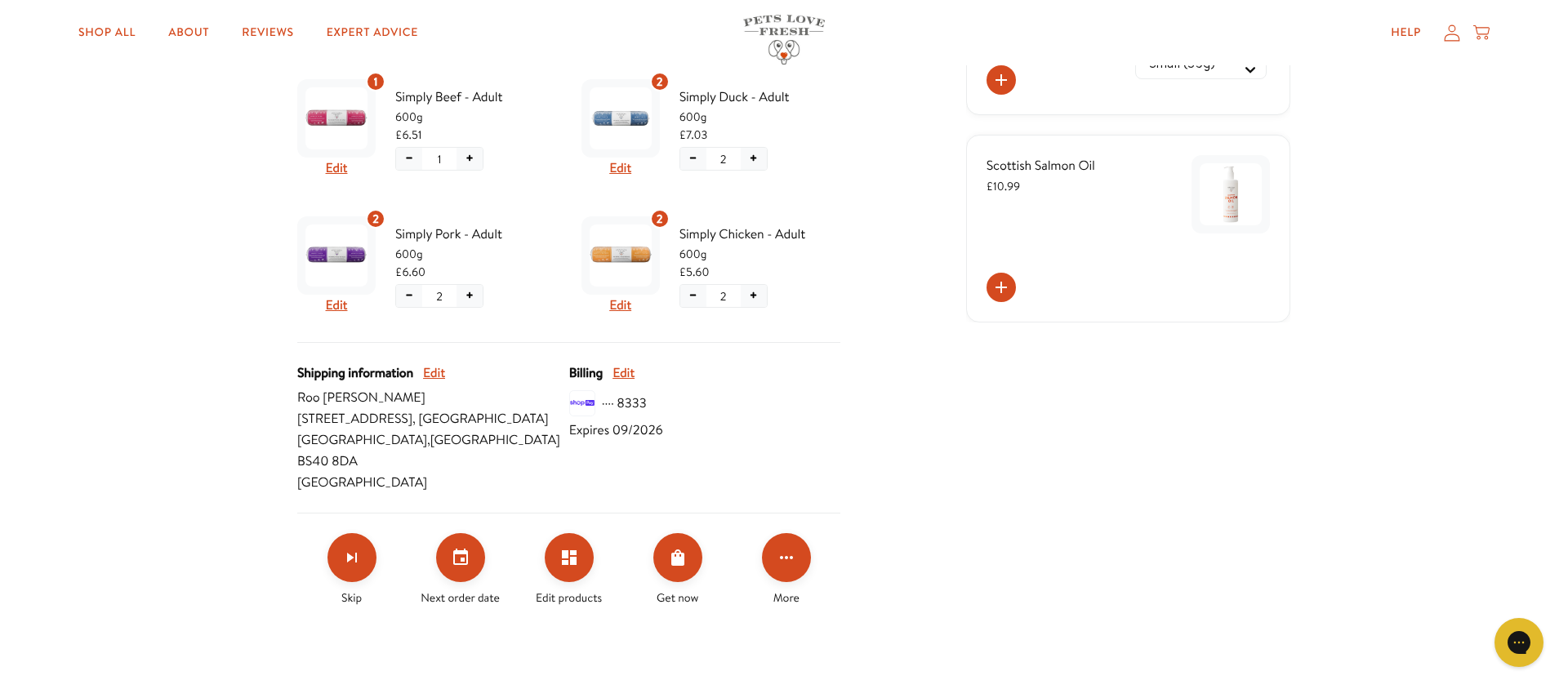
scroll to position [513, 0]
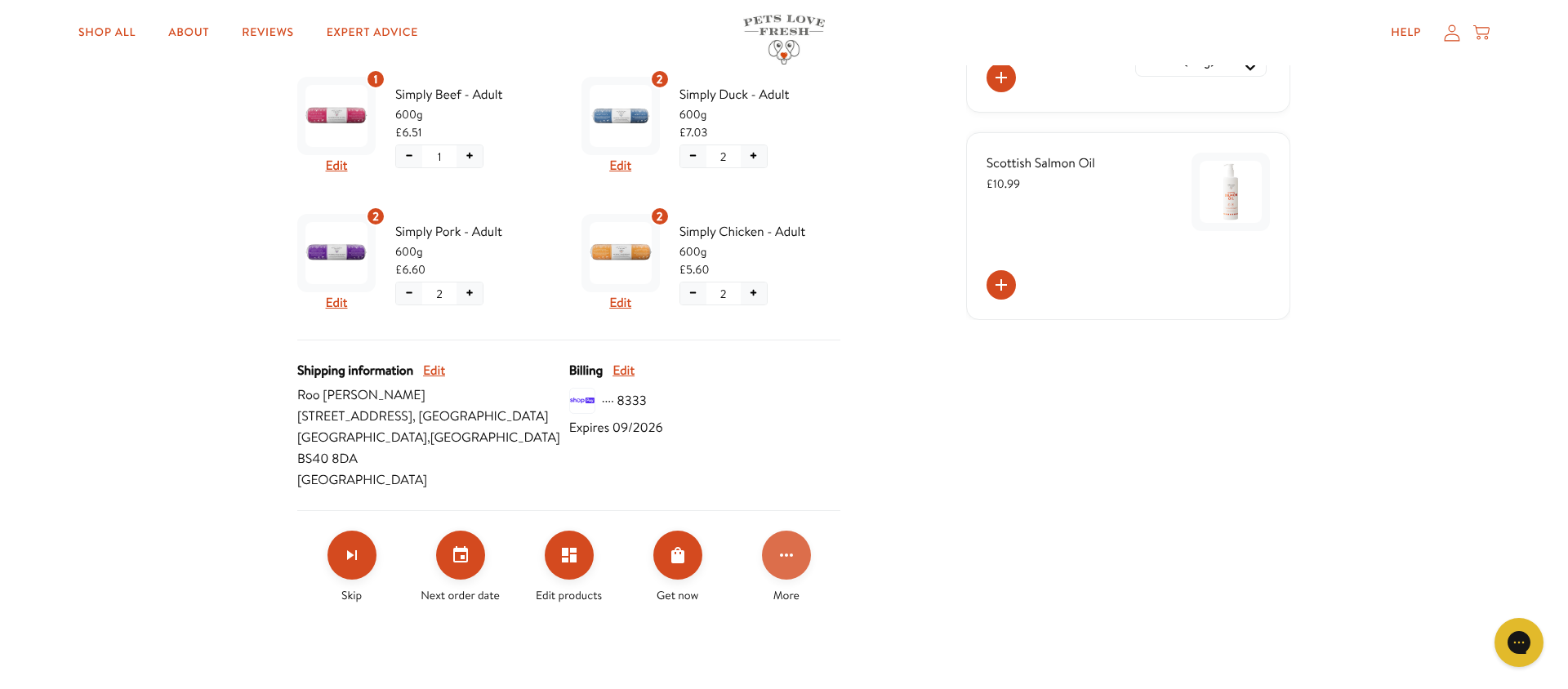
click at [781, 545] on icon "Click for more options" at bounding box center [786, 555] width 20 height 20
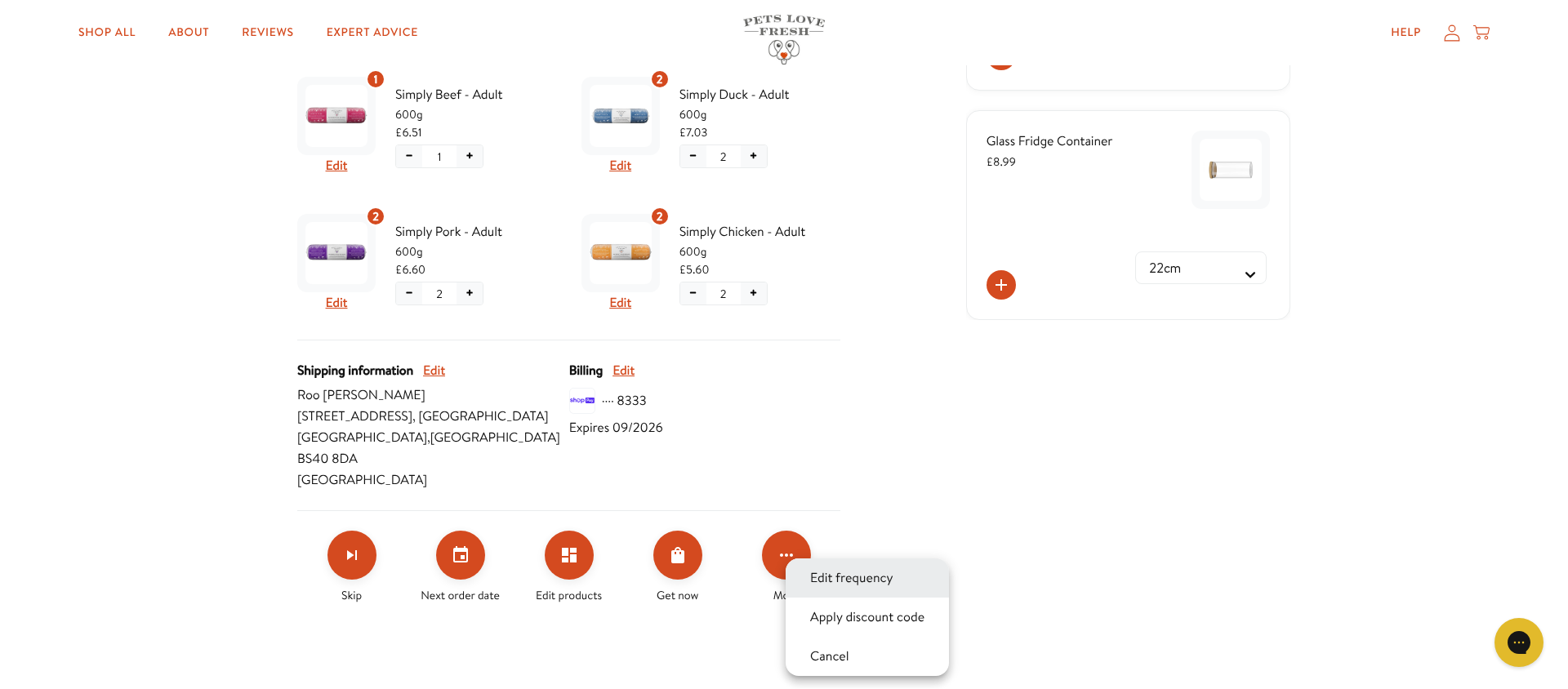
click at [825, 574] on button "Edit frequency" at bounding box center [852, 578] width 93 height 20
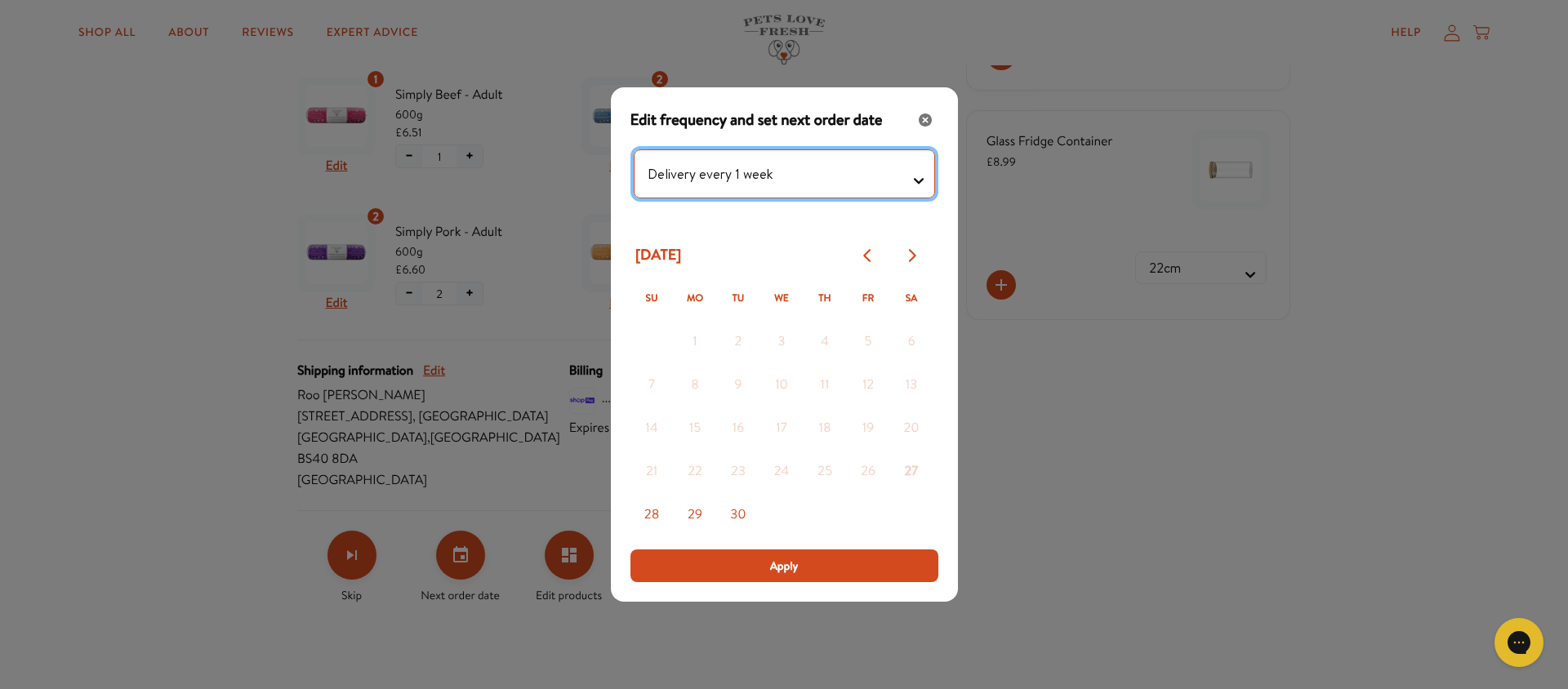
click at [914, 177] on testing "Delivery every 1 week Delivery every 2 weeks Delivery every 3 weeks Delivery ev…" at bounding box center [784, 173] width 301 height 49
select testing "Delivery every 2 weeks"
click at [634, 149] on testing "Delivery every 1 week Delivery every 2 weeks Delivery every 3 weeks Delivery ev…" at bounding box center [784, 173] width 301 height 49
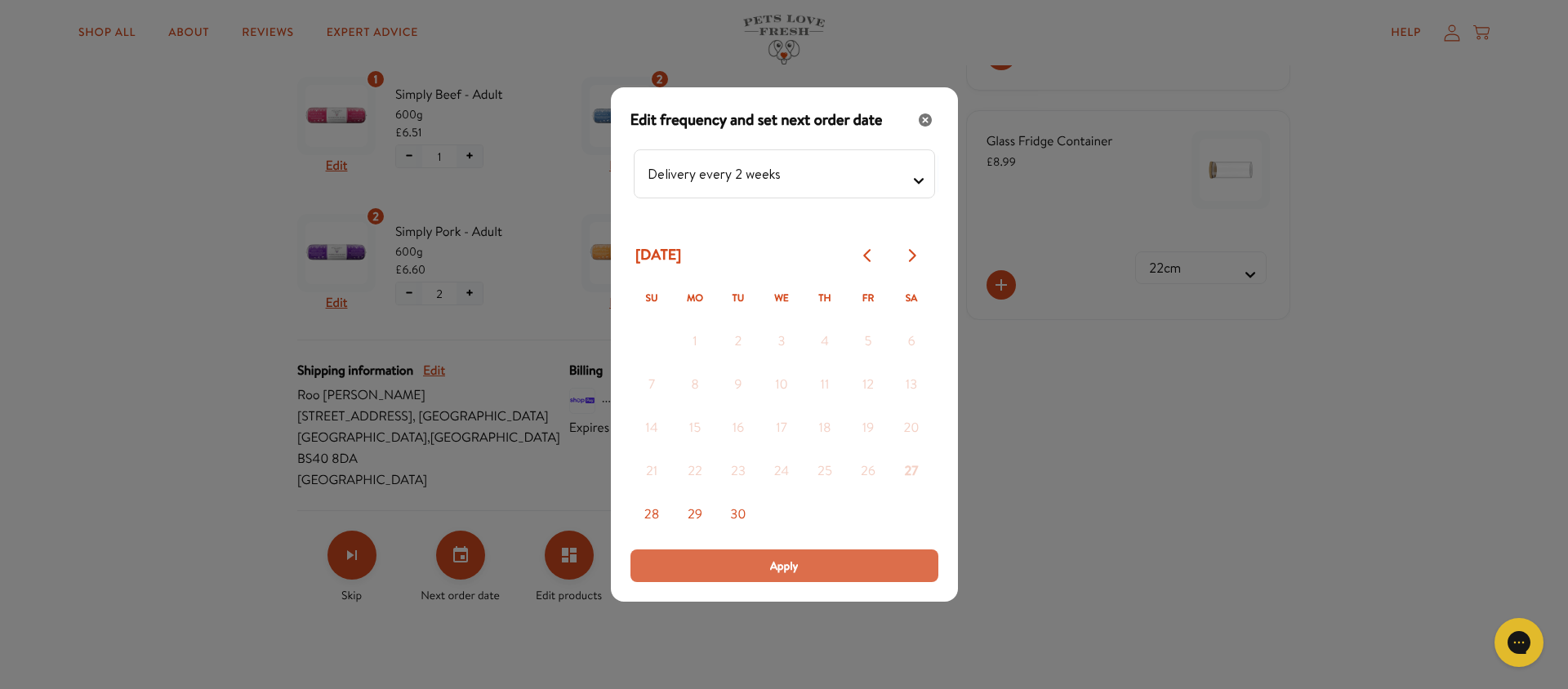
click at [797, 567] on span "Apply" at bounding box center [784, 566] width 28 height 18
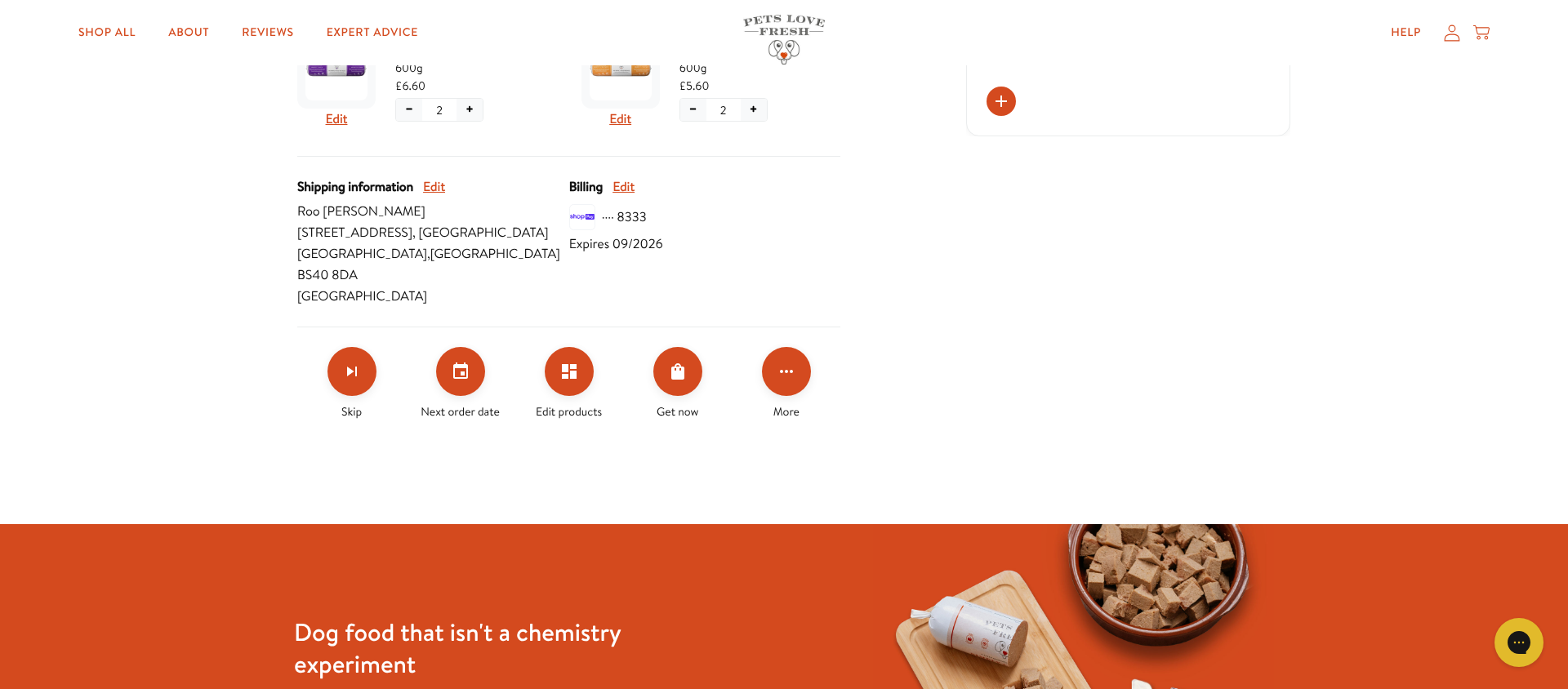
scroll to position [701, 0]
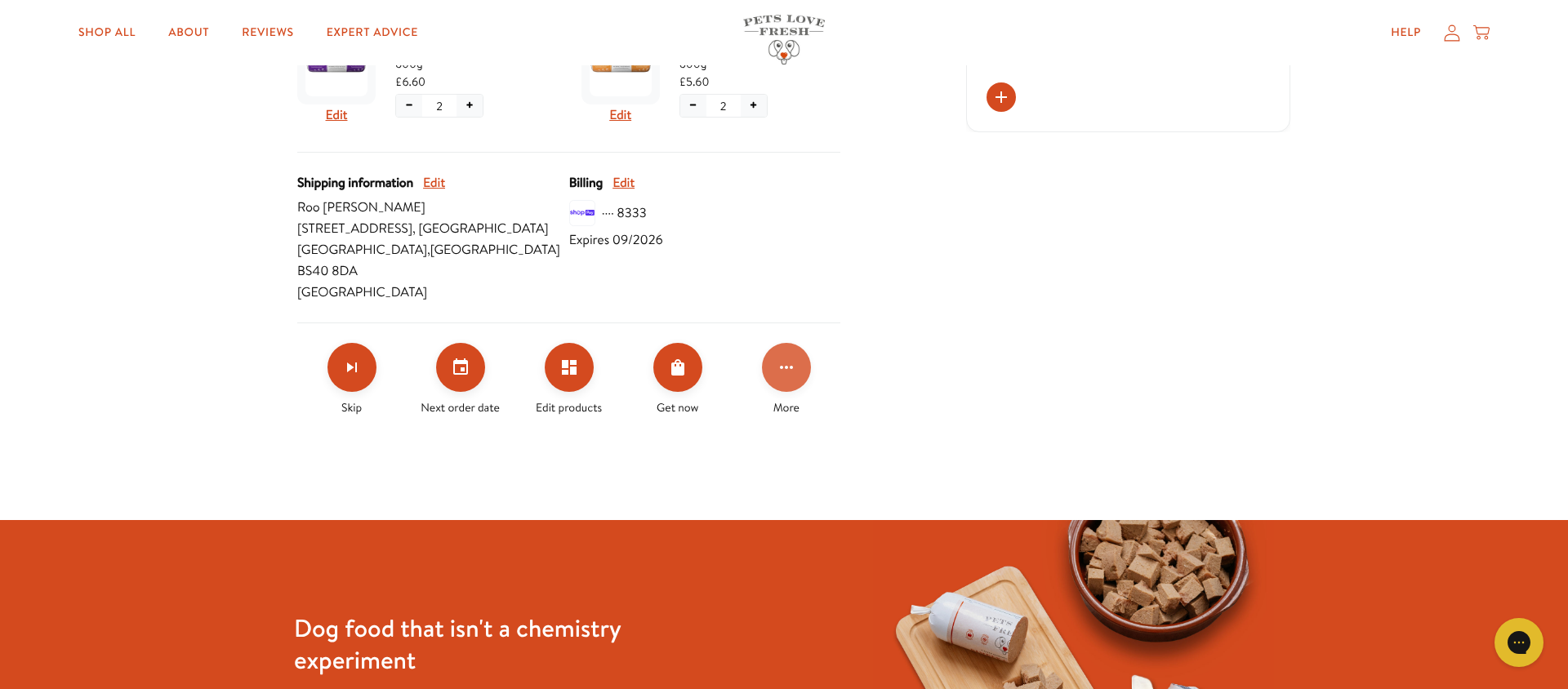
click at [785, 358] on icon "Click for more options" at bounding box center [786, 368] width 20 height 20
click at [1057, 378] on div at bounding box center [784, 344] width 1568 height 689
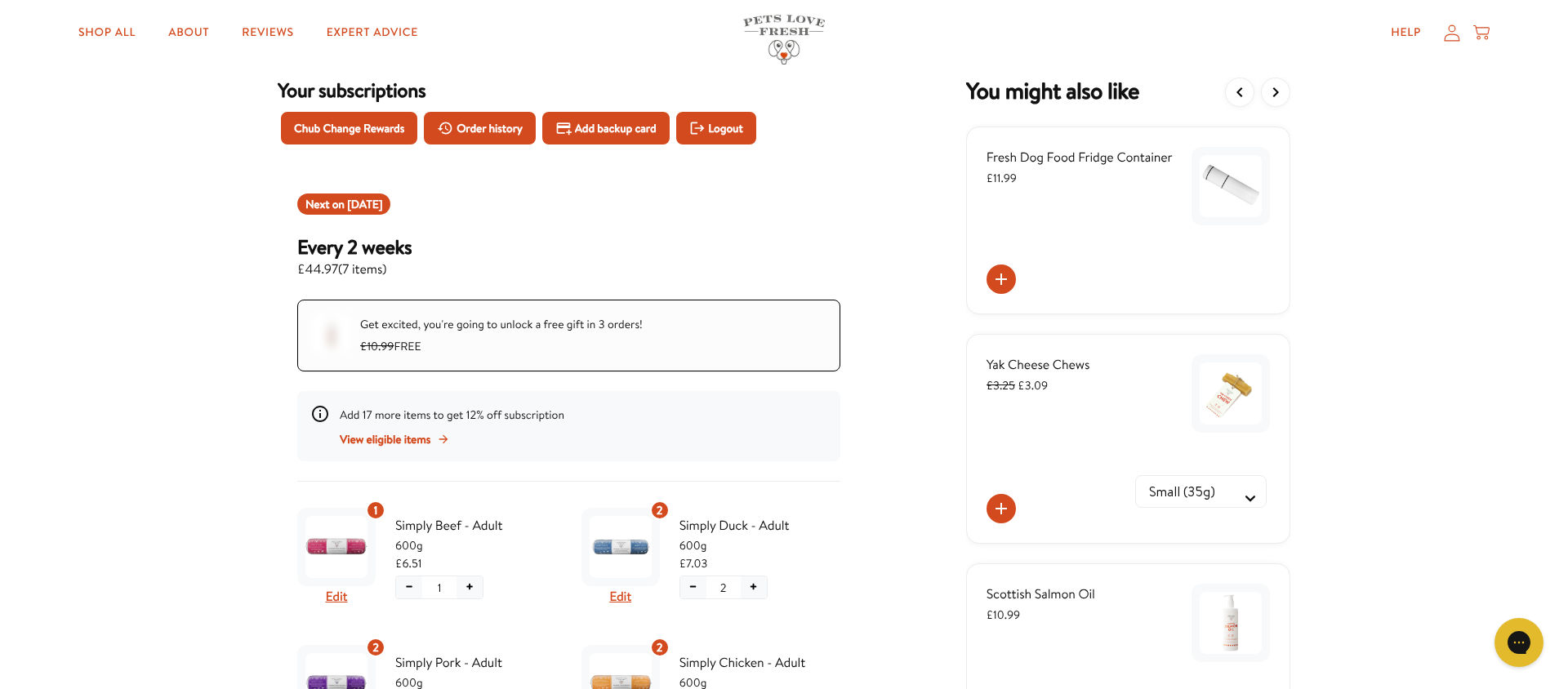
scroll to position [0, 0]
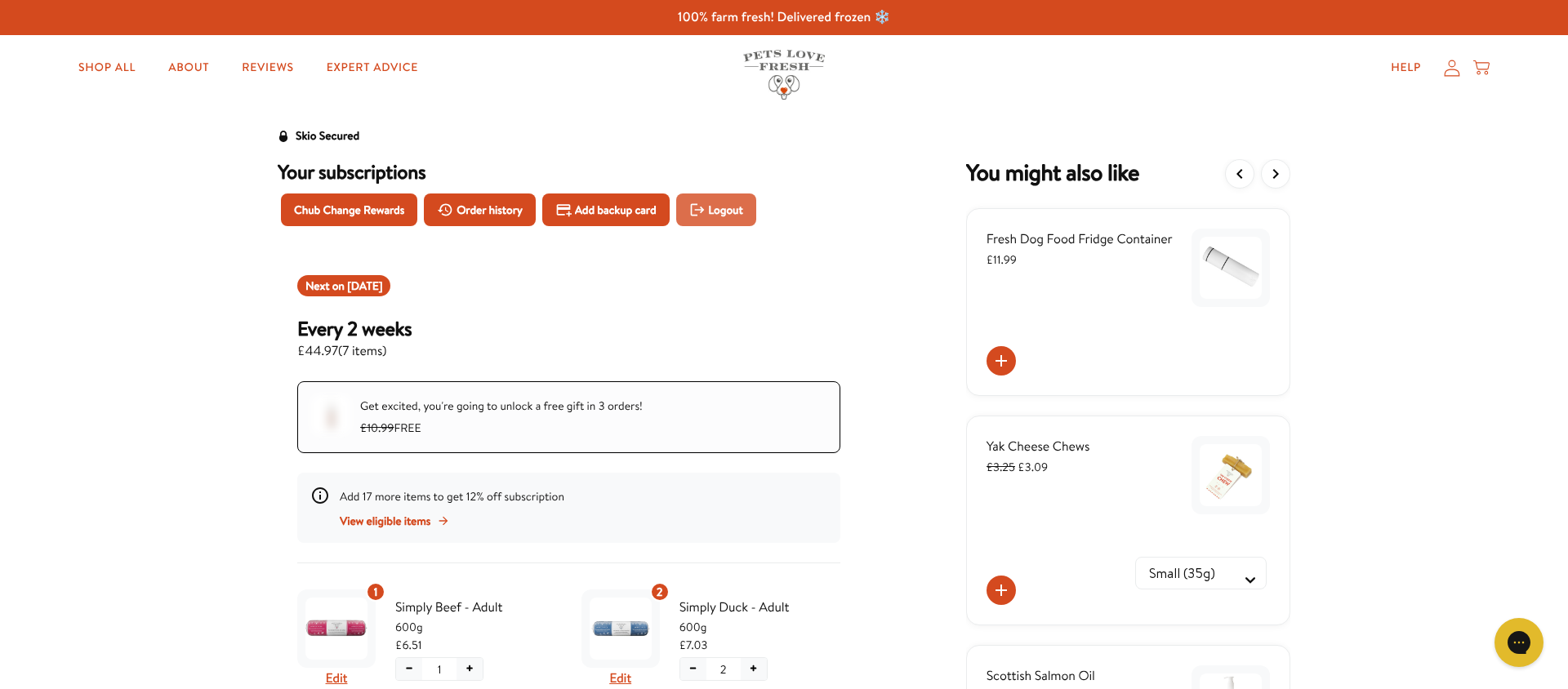
click at [715, 212] on span "Logout" at bounding box center [725, 210] width 34 height 18
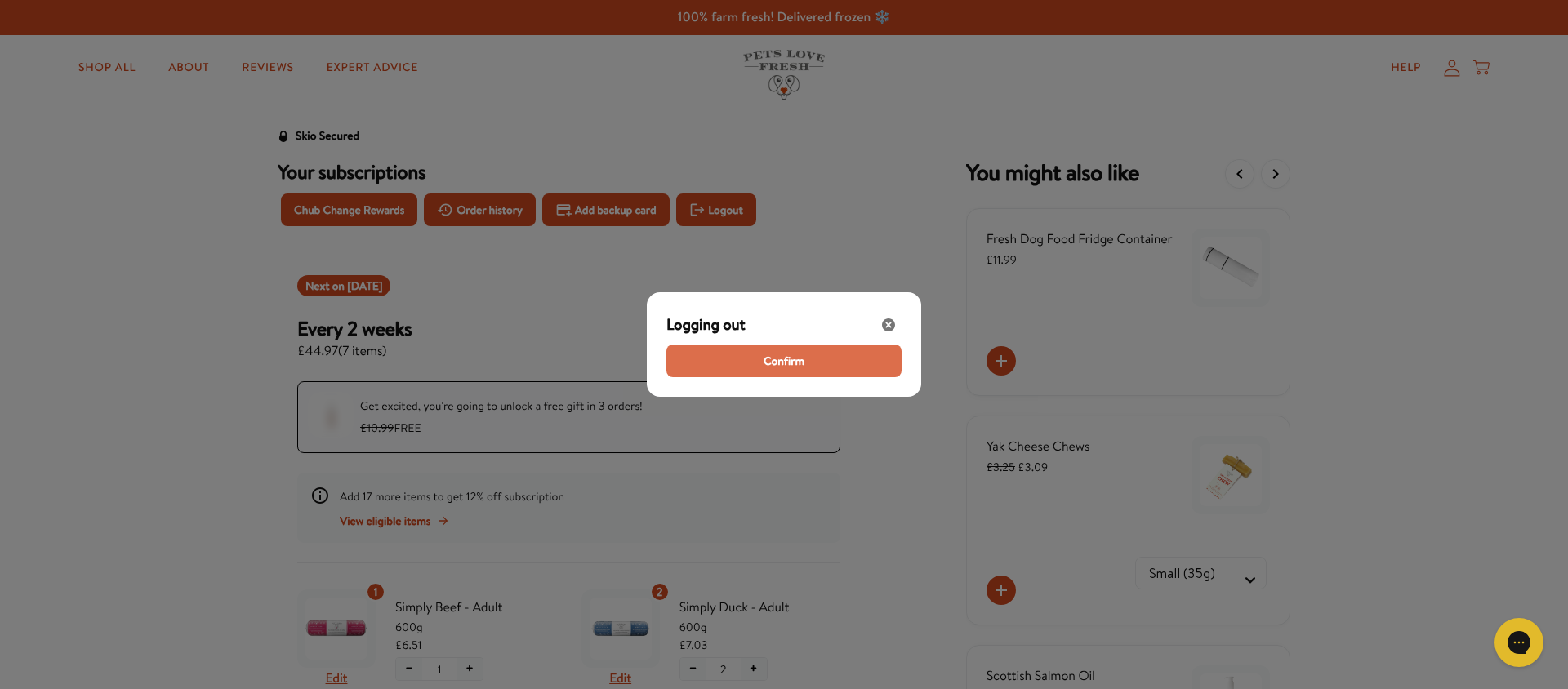
click at [799, 361] on span "Confirm" at bounding box center [783, 361] width 41 height 18
